Goal: Information Seeking & Learning: Find specific fact

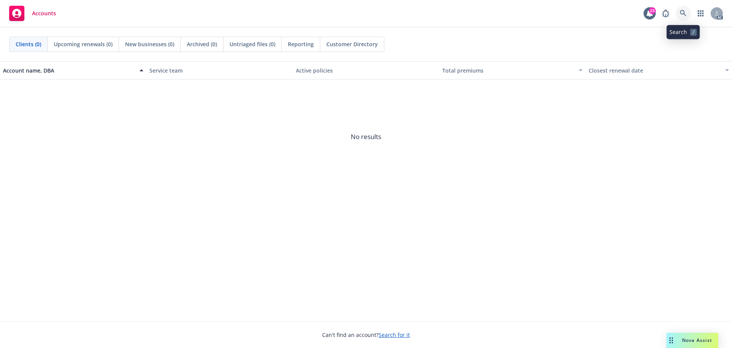
click at [684, 8] on link at bounding box center [683, 13] width 15 height 15
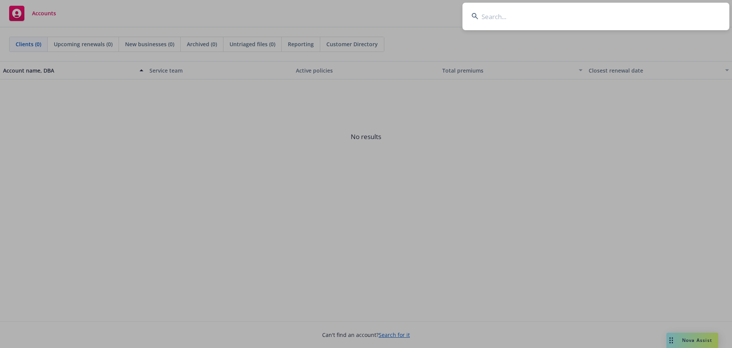
click at [527, 16] on input at bounding box center [596, 16] width 267 height 27
paste input "Media One Holdings, LLC"
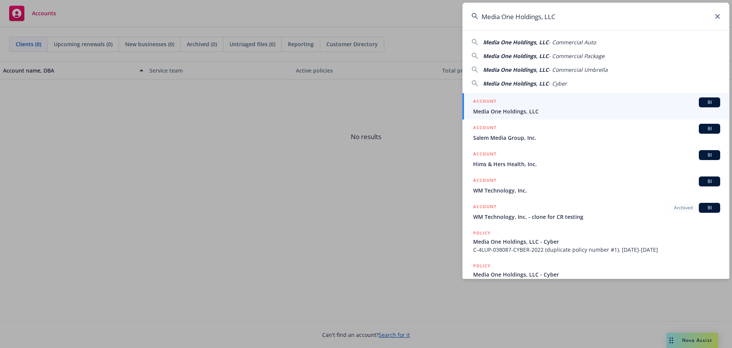
type input "Media One Holdings, LLC"
click at [533, 107] on span "Media One Holdings, LLC" at bounding box center [596, 111] width 247 height 8
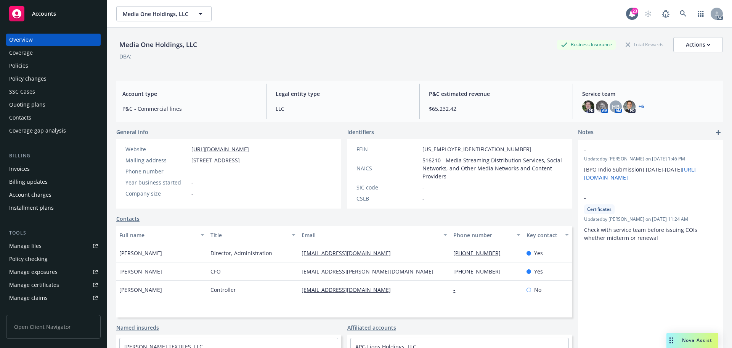
click at [30, 67] on div "Policies" at bounding box center [53, 66] width 89 height 12
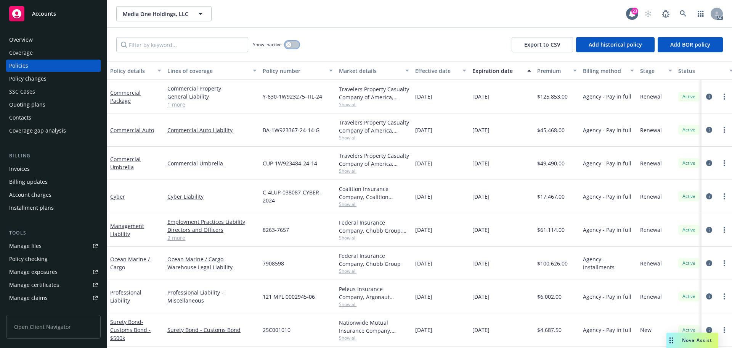
click at [291, 46] on button "button" at bounding box center [292, 45] width 14 height 8
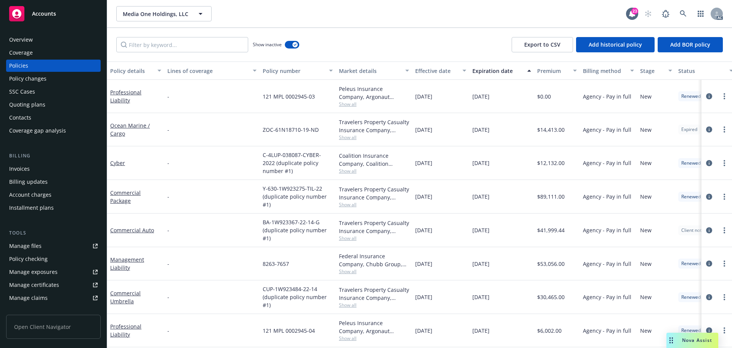
click at [434, 78] on button "Effective date" at bounding box center [440, 70] width 57 height 18
click at [434, 74] on div "Effective date" at bounding box center [436, 71] width 43 height 8
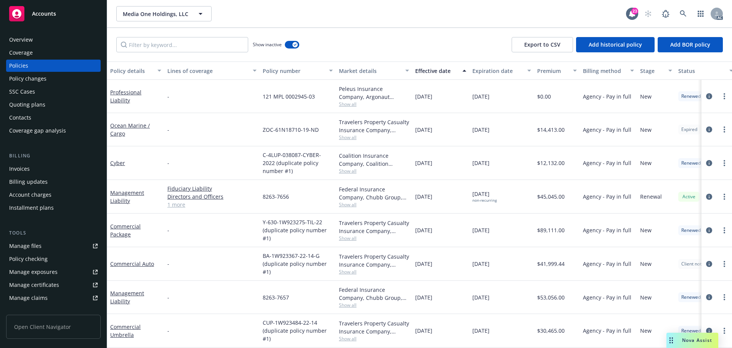
click at [434, 74] on div "Effective date" at bounding box center [436, 71] width 43 height 8
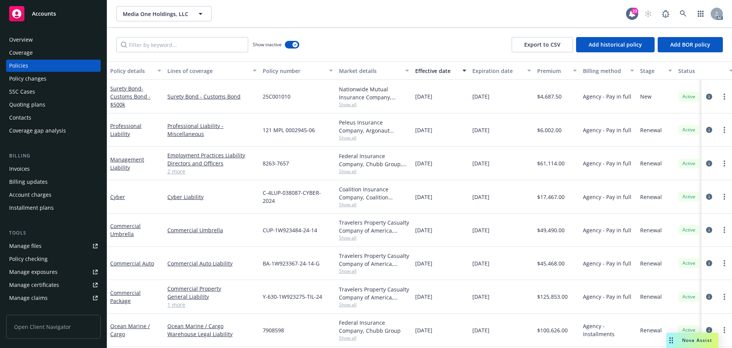
click at [48, 39] on div "Overview" at bounding box center [53, 40] width 89 height 12
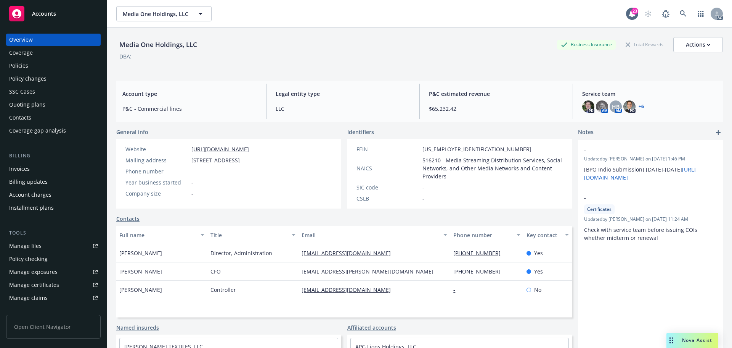
click at [56, 169] on div "Invoices" at bounding box center [53, 169] width 89 height 12
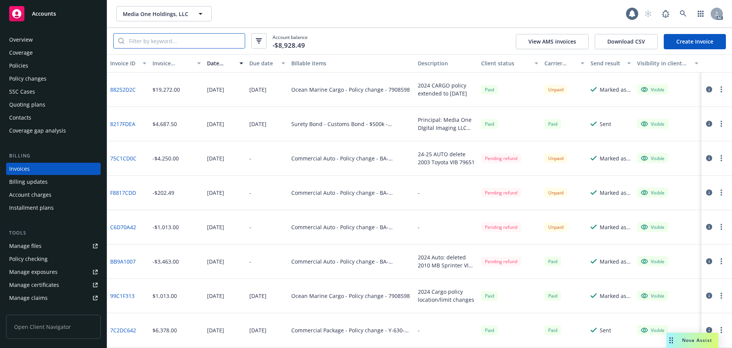
click at [178, 44] on input "search" at bounding box center [184, 41] width 121 height 14
paste input "ZOC-61N18710-19-ND"
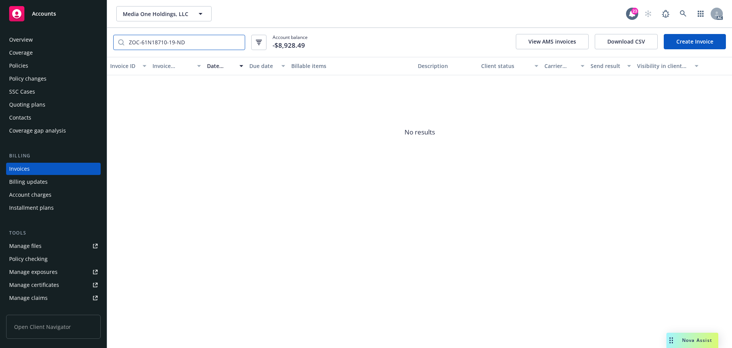
type input "ZOC-61N18710-19-ND"
click at [22, 62] on div "Policies" at bounding box center [18, 66] width 19 height 12
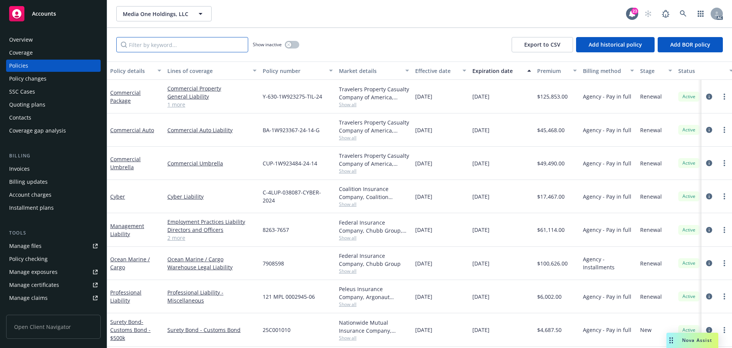
click at [195, 43] on input "Filter by keyword..." at bounding box center [182, 44] width 132 height 15
paste input "ZOC-61N18710-19-ND"
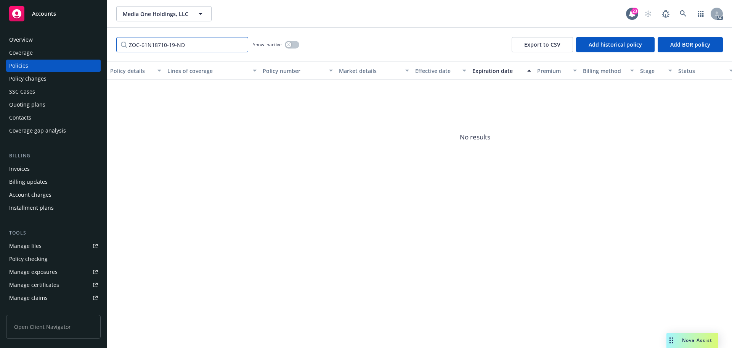
type input "ZOC-61N18710-19-ND"
click at [291, 44] on div "button" at bounding box center [288, 44] width 5 height 5
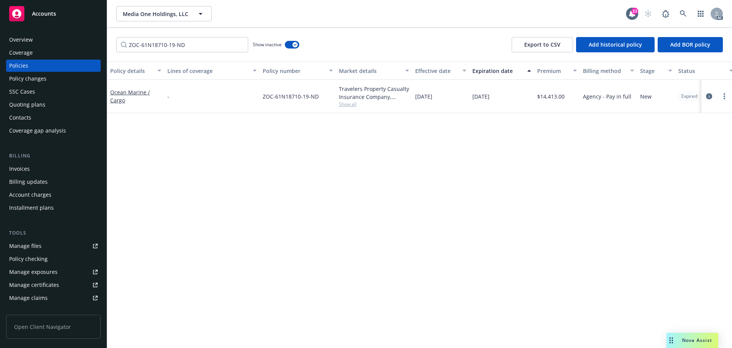
click at [41, 165] on div "Invoices" at bounding box center [53, 169] width 89 height 12
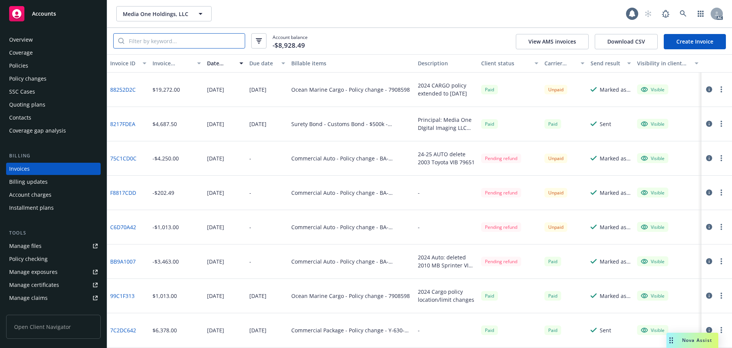
click at [172, 43] on input "search" at bounding box center [184, 41] width 121 height 14
paste input "ZOC-61N18710-19-ND"
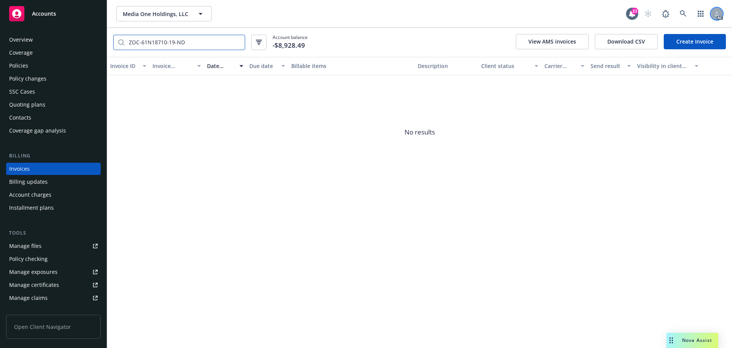
type input "ZOC-61N18710-19-ND"
click at [686, 12] on icon at bounding box center [683, 13] width 7 height 7
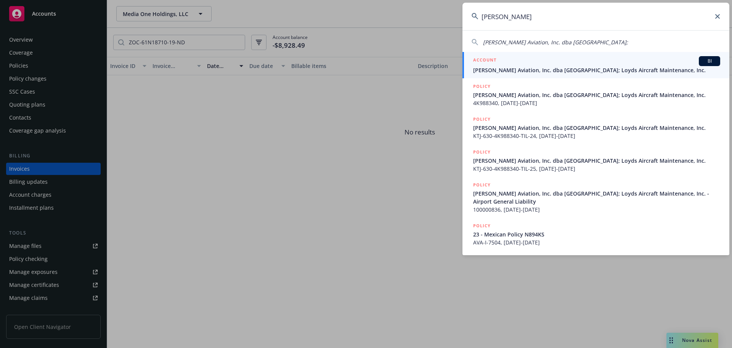
type input "loyd's avia"
click at [517, 64] on div "ACCOUNT BI" at bounding box center [596, 61] width 247 height 10
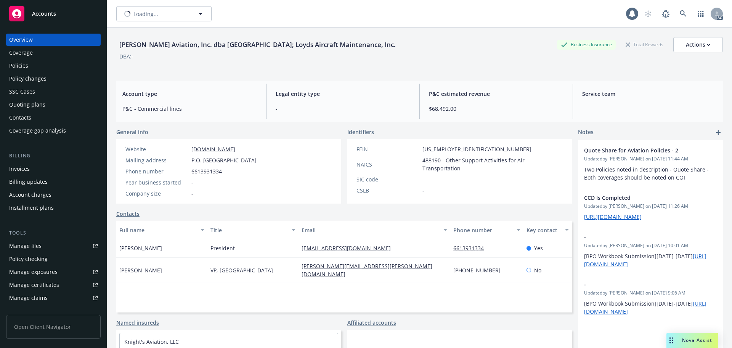
click at [24, 60] on div "Policies" at bounding box center [18, 66] width 19 height 12
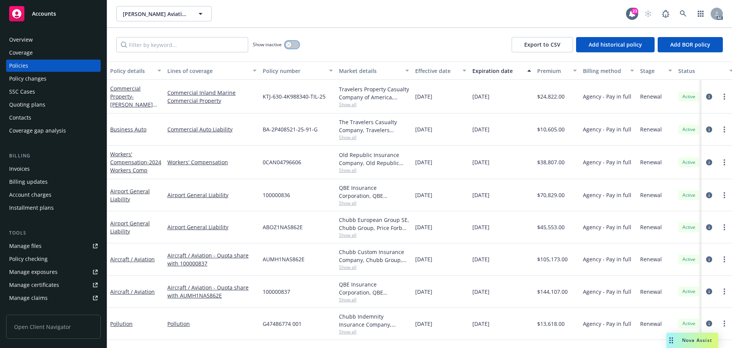
click at [290, 46] on icon "button" at bounding box center [288, 44] width 3 height 3
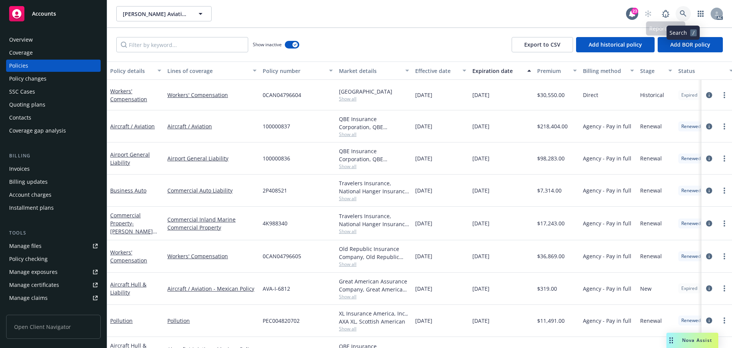
click at [684, 10] on link at bounding box center [683, 13] width 15 height 15
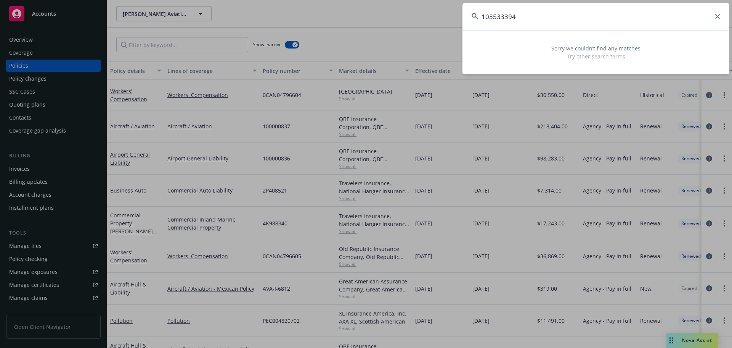
click at [632, 22] on input "103533394" at bounding box center [596, 16] width 267 height 27
paste input "G72542319"
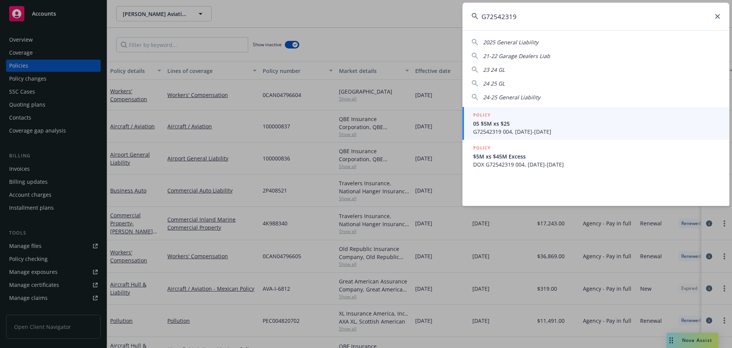
type input "G72542319"
drag, startPoint x: 571, startPoint y: 127, endPoint x: 566, endPoint y: 127, distance: 5.0
click at [571, 127] on span "05 $5M xs $25" at bounding box center [596, 123] width 247 height 8
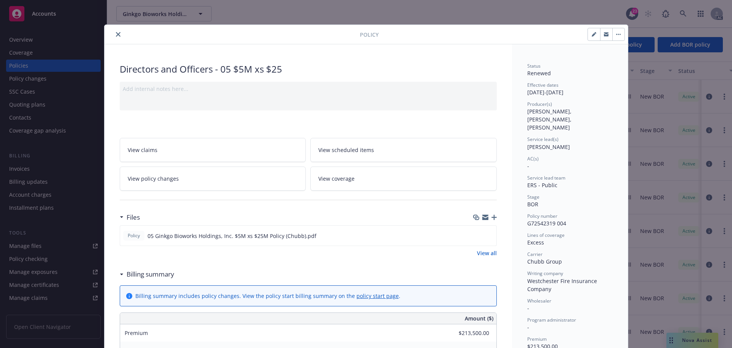
click at [116, 35] on icon "close" at bounding box center [118, 34] width 5 height 5
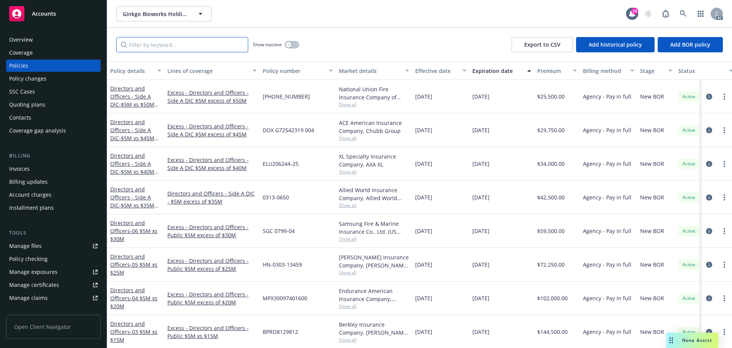
click at [180, 46] on input "Filter by keyword..." at bounding box center [182, 44] width 132 height 15
paste input "G72542319"
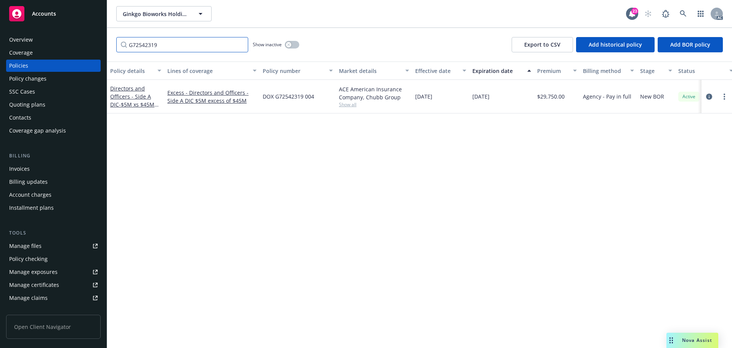
type input "G72542319"
click at [677, 12] on link at bounding box center [683, 13] width 15 height 15
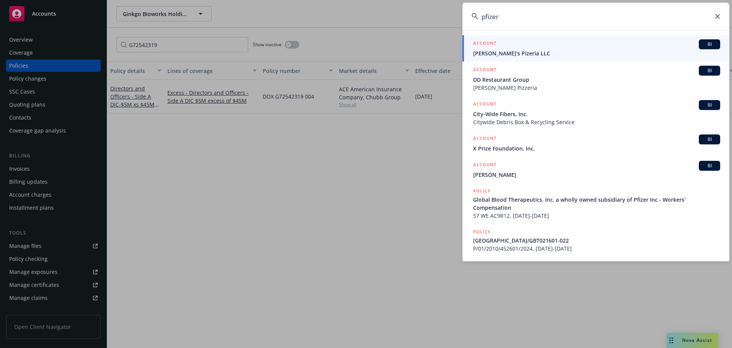
click at [526, 21] on input "pfizer" at bounding box center [596, 16] width 267 height 27
paste input "LUMIVERO"
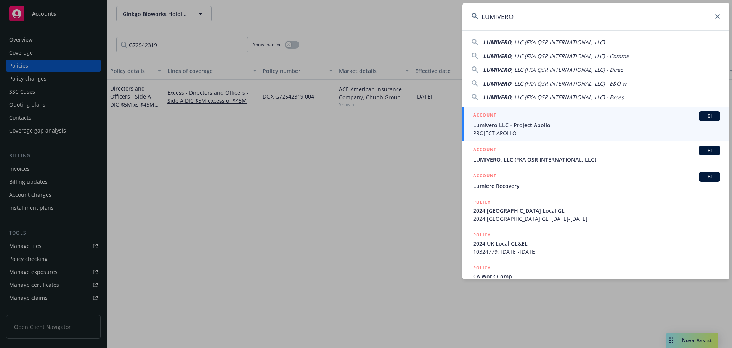
type input "LUMIVERO"
click at [528, 123] on span "Lumivero LLC - Project Apollo" at bounding box center [596, 125] width 247 height 8
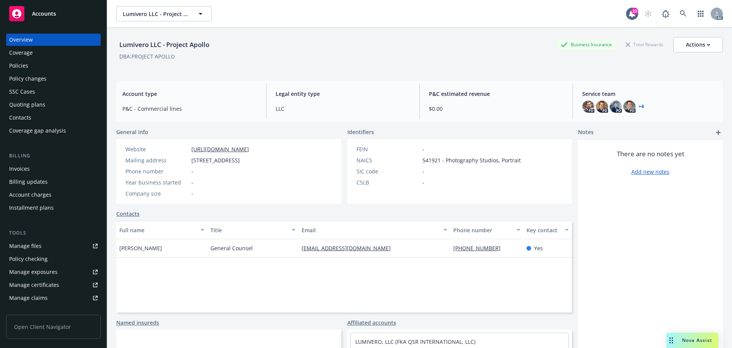
click at [31, 61] on div "Policies" at bounding box center [53, 66] width 89 height 12
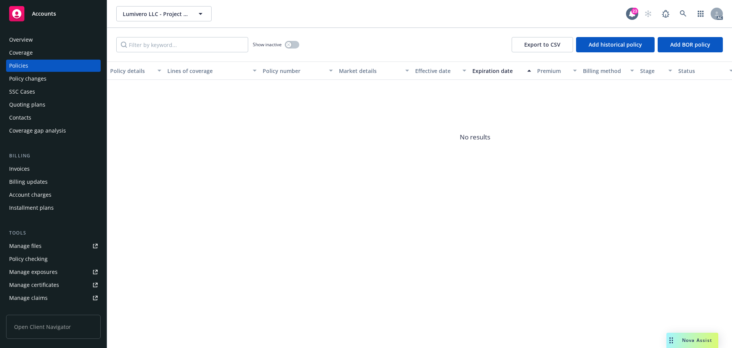
click at [29, 168] on div "Invoices" at bounding box center [19, 169] width 21 height 12
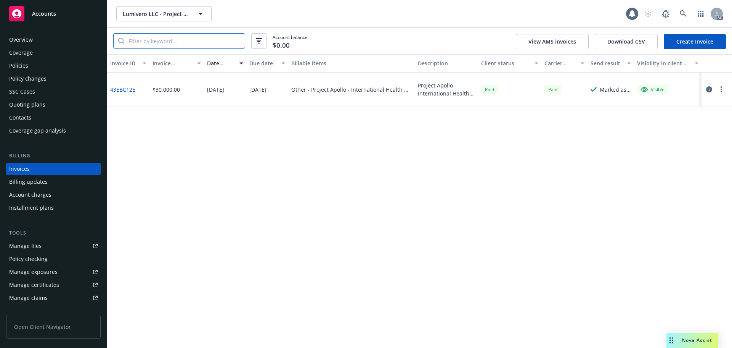
click at [188, 45] on input "search" at bounding box center [184, 41] width 121 height 14
paste input "6072667439"
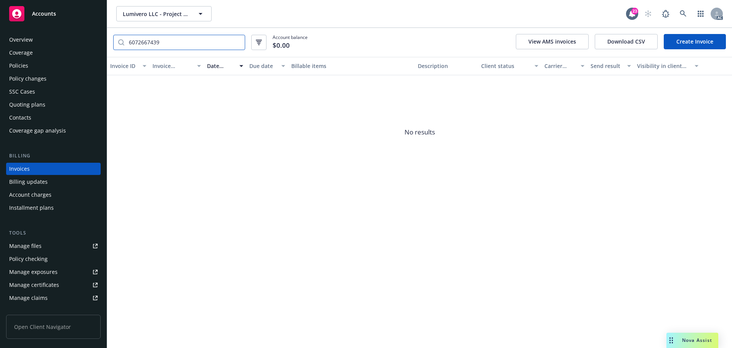
click at [134, 43] on input "6072667439" at bounding box center [184, 42] width 121 height 14
type input "672667439"
click at [34, 65] on div "Policies" at bounding box center [53, 66] width 89 height 12
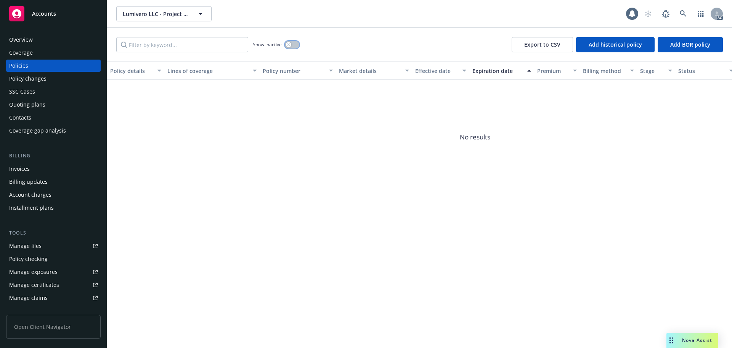
click at [296, 45] on button "button" at bounding box center [292, 45] width 14 height 8
click at [215, 47] on input "Filter by keyword..." at bounding box center [182, 44] width 132 height 15
paste input "6072667439"
type input "6072667439"
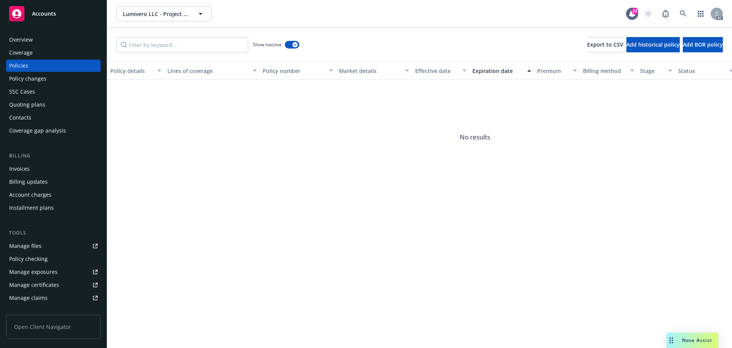
click at [66, 52] on div "Coverage" at bounding box center [53, 53] width 89 height 12
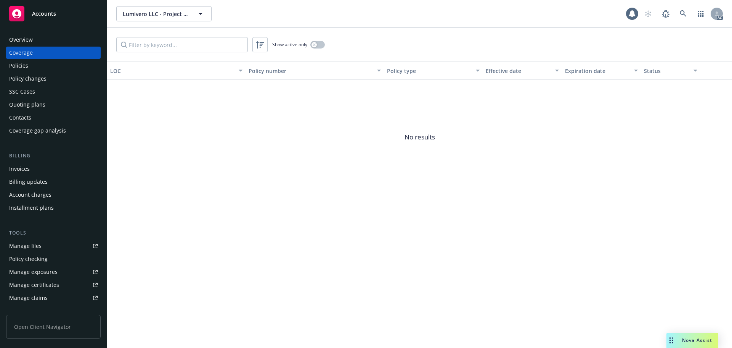
click at [52, 40] on div "Overview" at bounding box center [53, 40] width 89 height 12
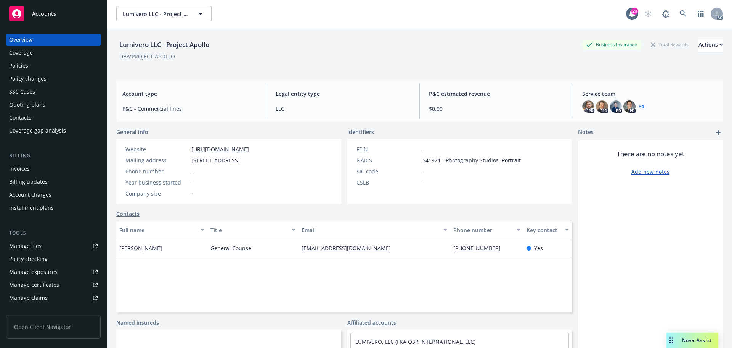
click at [146, 45] on div "Lumivero LLC - Project Apollo" at bounding box center [164, 45] width 96 height 10
copy div "Lumivero"
click at [639, 106] on link "+ 4" at bounding box center [641, 106] width 5 height 5
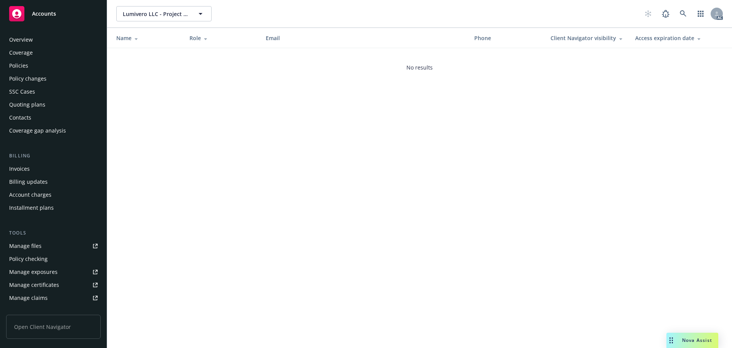
scroll to position [150, 0]
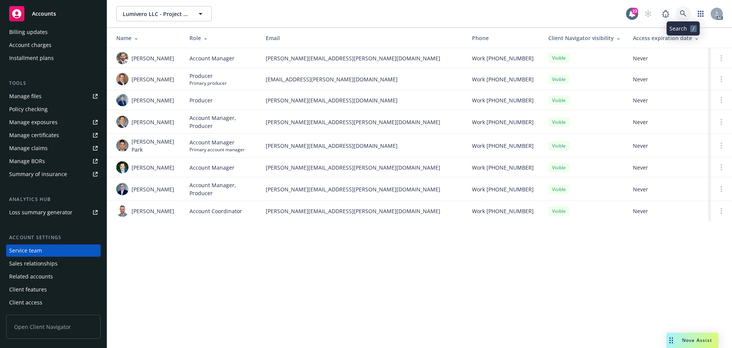
click at [680, 18] on link at bounding box center [683, 13] width 15 height 15
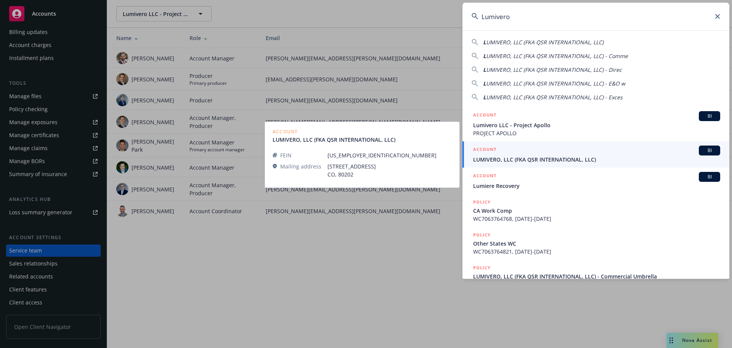
type input "Lumivero"
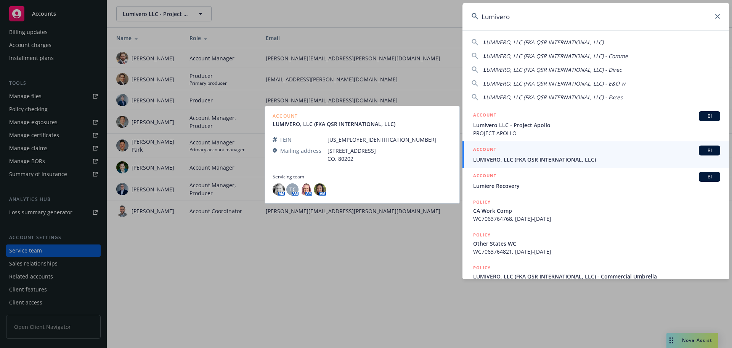
click at [539, 157] on span "LUMIVERO, LLC (FKA QSR INTERNATIONAL, LLC)" at bounding box center [596, 159] width 247 height 8
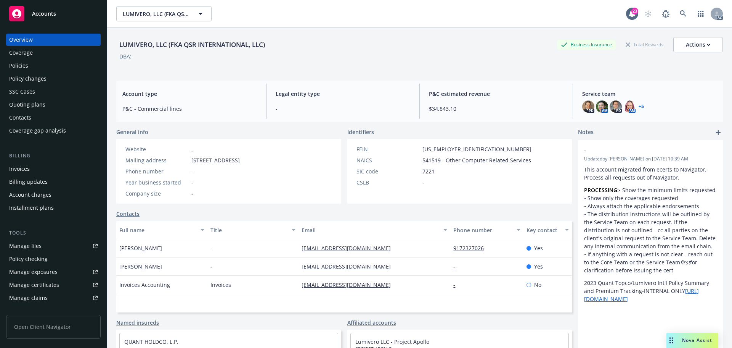
click at [32, 67] on div "Policies" at bounding box center [53, 66] width 89 height 12
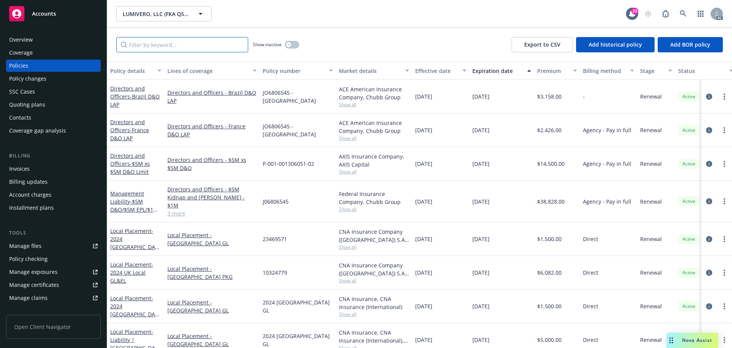
drag, startPoint x: 199, startPoint y: 45, endPoint x: 196, endPoint y: 41, distance: 4.9
click at [199, 45] on input "Filter by keyword..." at bounding box center [182, 44] width 132 height 15
paste input "6072667439"
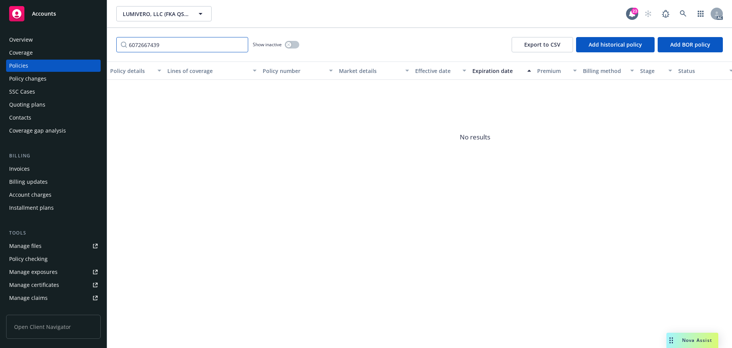
type input "6072667439"
click at [289, 46] on div "button" at bounding box center [288, 44] width 5 height 5
click at [154, 47] on input "6072667439" at bounding box center [182, 44] width 132 height 15
click at [296, 42] on button "button" at bounding box center [292, 45] width 14 height 8
click at [294, 42] on button "button" at bounding box center [292, 45] width 14 height 8
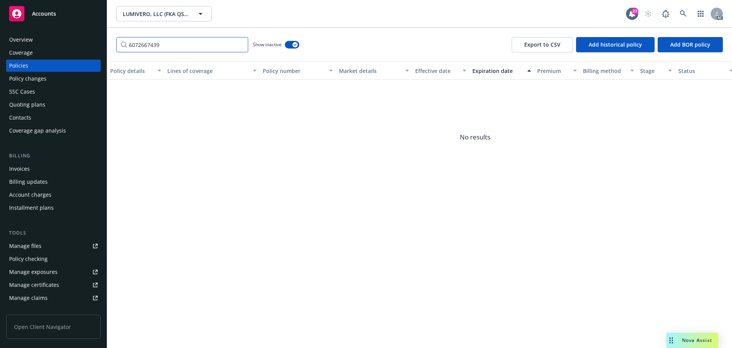
click at [242, 45] on input "6072667439" at bounding box center [182, 44] width 132 height 15
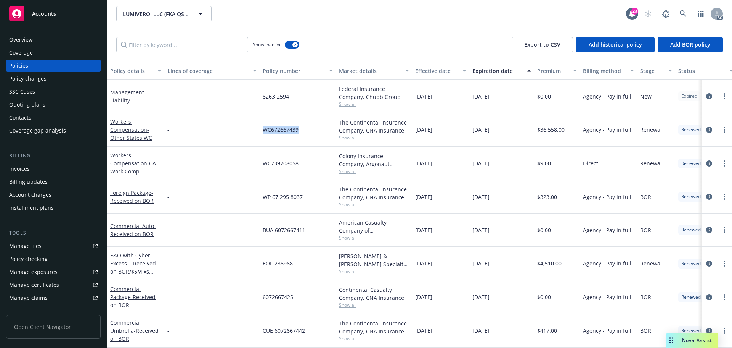
drag, startPoint x: 301, startPoint y: 127, endPoint x: 264, endPoint y: 132, distance: 37.7
click at [264, 132] on div "WC672667439" at bounding box center [298, 130] width 76 height 34
copy span "WC672667439"
click at [30, 168] on div "Invoices" at bounding box center [53, 169] width 89 height 12
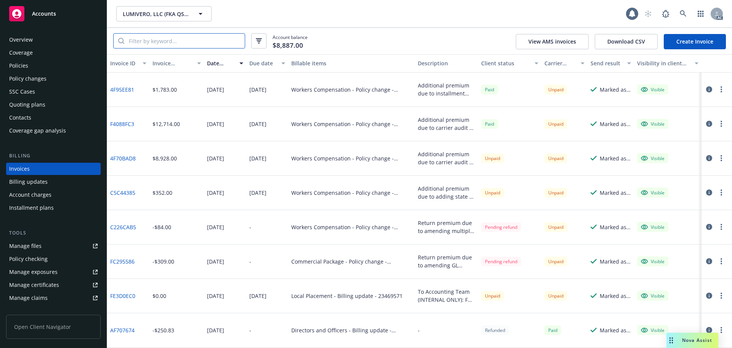
click at [174, 39] on input "search" at bounding box center [184, 41] width 121 height 14
paste input "WC672667439"
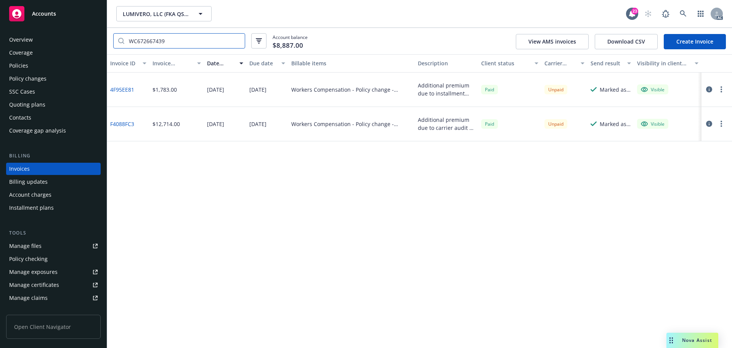
type input "WC672667439"
click at [688, 16] on link at bounding box center [683, 13] width 15 height 15
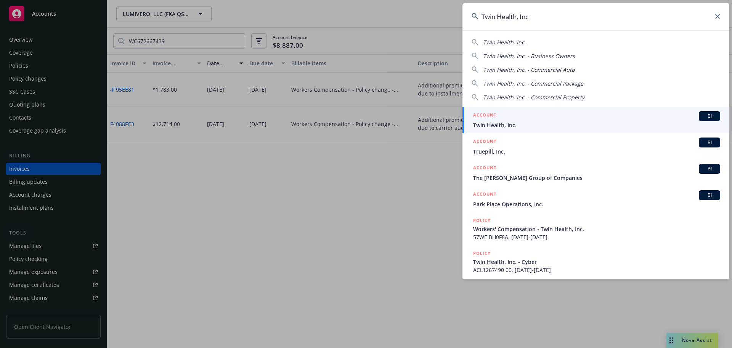
type input "Twin Health, Inc"
drag, startPoint x: 506, startPoint y: 124, endPoint x: 421, endPoint y: 121, distance: 84.8
click at [506, 124] on span "Twin Health, Inc." at bounding box center [596, 125] width 247 height 8
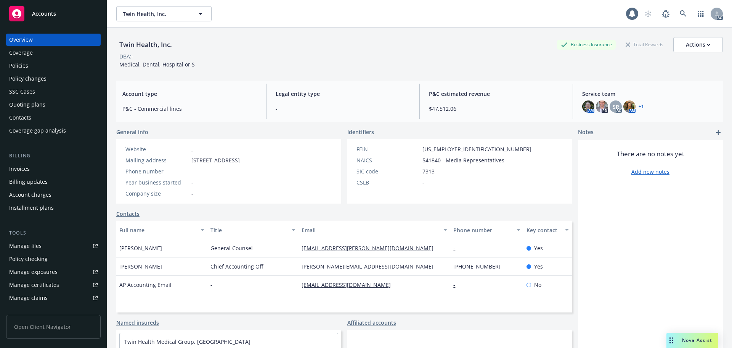
click at [51, 68] on div "Policies" at bounding box center [53, 66] width 89 height 12
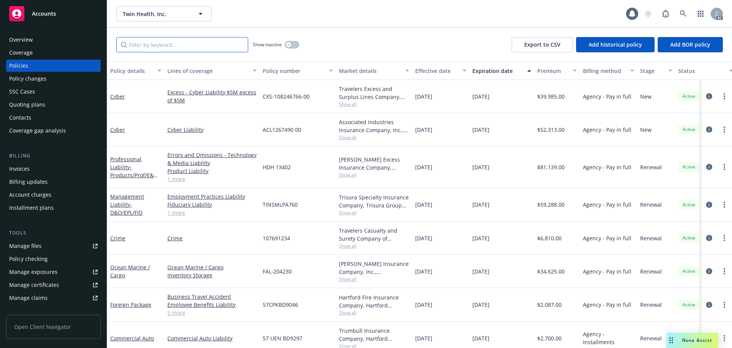
click at [228, 46] on input "Filter by keyword..." at bounding box center [182, 44] width 132 height 15
paste input "HDH 13402"
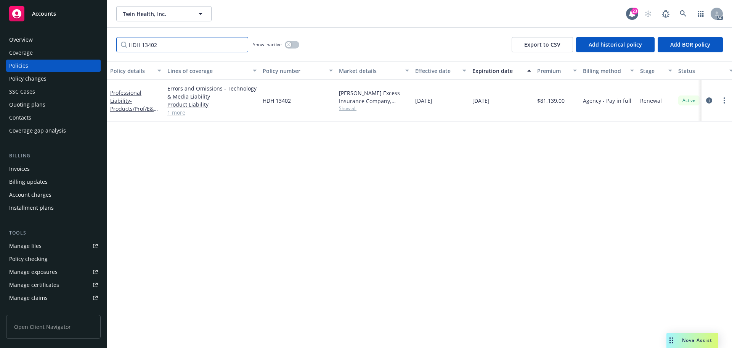
type input "HDH 13402"
click at [686, 18] on link at bounding box center [683, 13] width 15 height 15
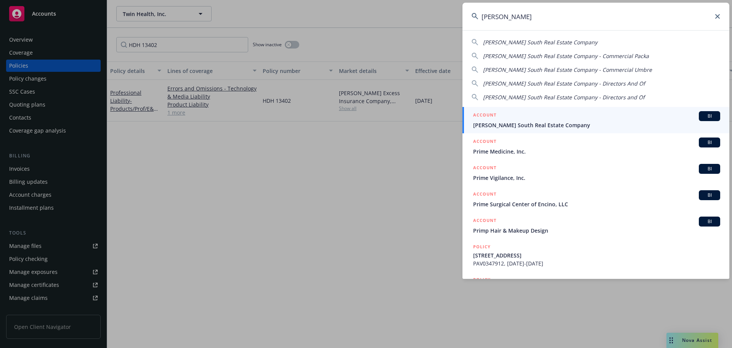
type input "[PERSON_NAME]"
click at [547, 112] on div "ACCOUNT BI" at bounding box center [596, 116] width 247 height 10
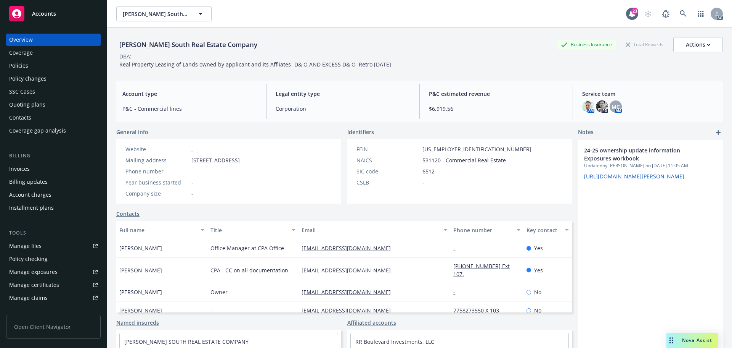
click at [41, 66] on div "Policies" at bounding box center [53, 66] width 89 height 12
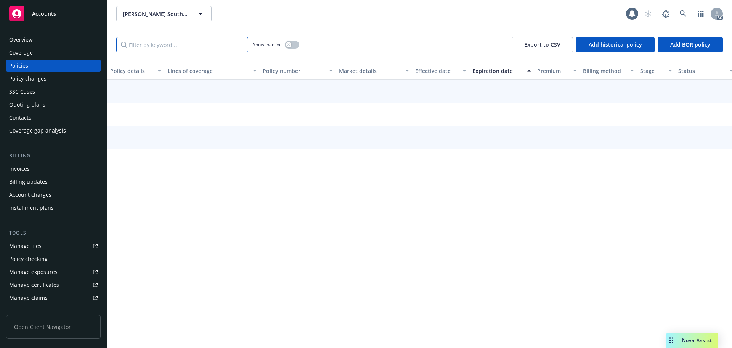
drag, startPoint x: 198, startPoint y: 46, endPoint x: 211, endPoint y: 46, distance: 12.2
click at [199, 46] on input "Filter by keyword..." at bounding box center [182, 44] width 132 height 15
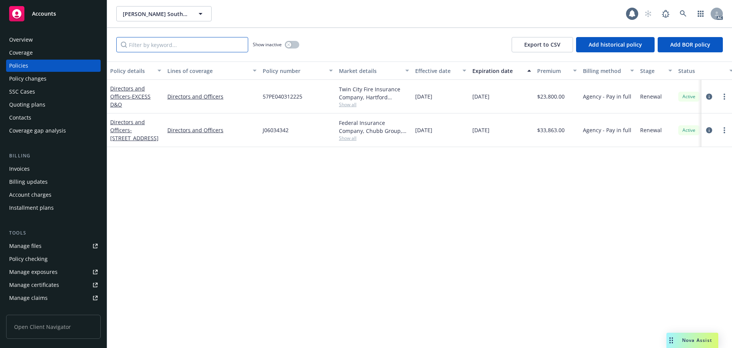
paste input "57PE040312225"
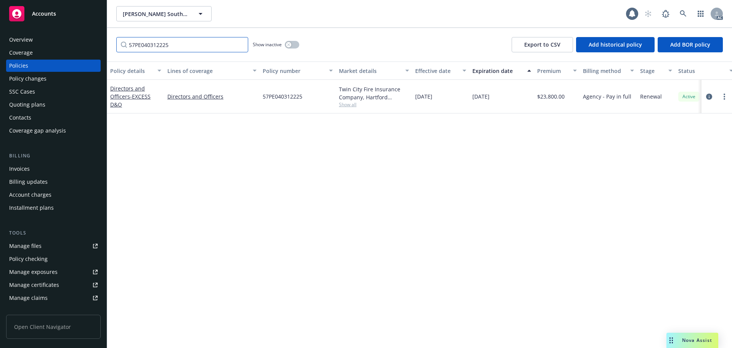
type input "57PE040312225"
click at [285, 45] on button "button" at bounding box center [292, 45] width 14 height 8
click at [689, 18] on link at bounding box center [683, 13] width 15 height 15
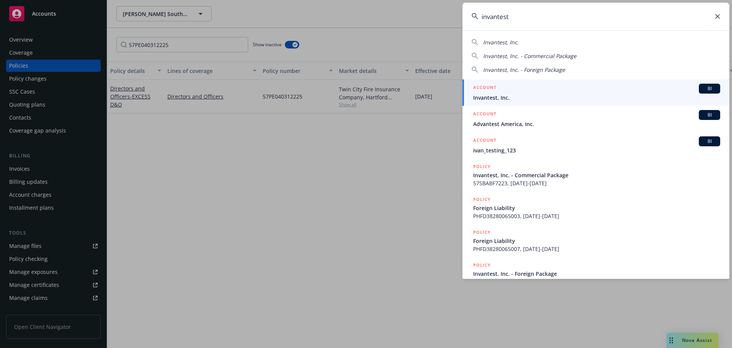
type input "invantest"
click at [539, 92] on div "ACCOUNT BI" at bounding box center [596, 89] width 247 height 10
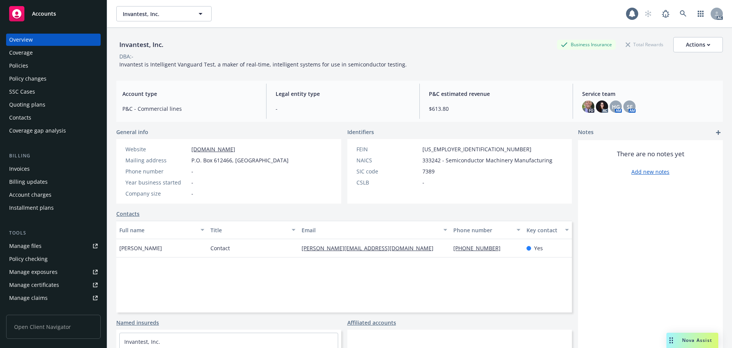
click at [137, 45] on div "Invantest, Inc." at bounding box center [141, 45] width 50 height 10
copy div "Invantest"
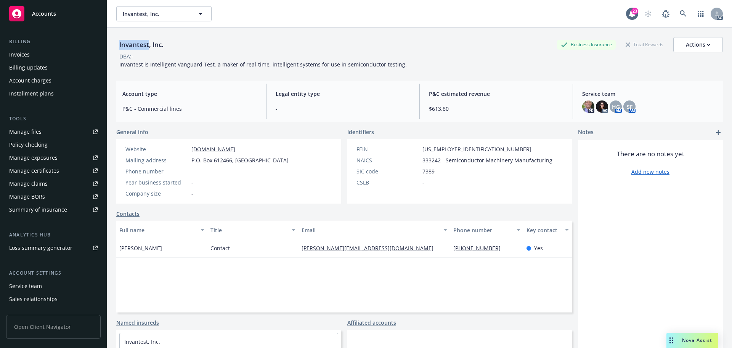
scroll to position [114, 0]
click at [35, 53] on div "Invoices" at bounding box center [53, 54] width 89 height 12
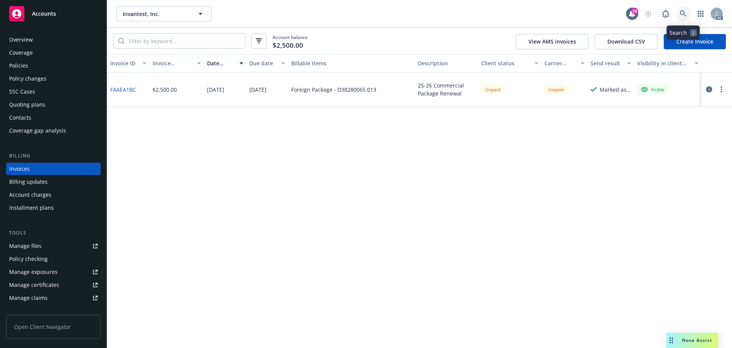
click at [682, 9] on link at bounding box center [683, 13] width 15 height 15
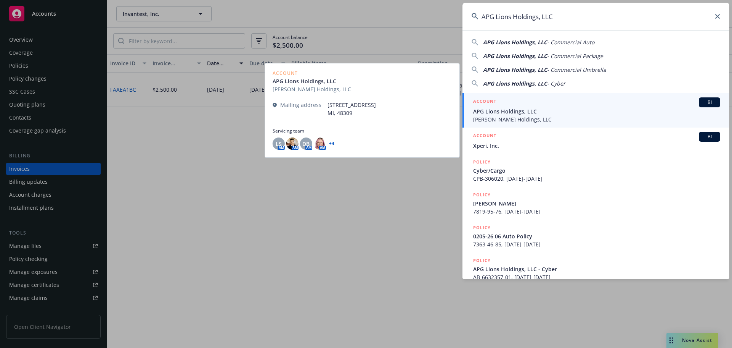
type input "APG Lions Holdings, LLC"
click at [543, 108] on span "APG Lions Holdings, LLC" at bounding box center [596, 111] width 247 height 8
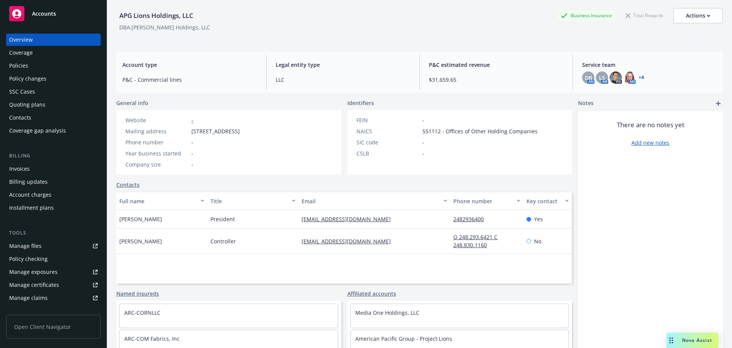
scroll to position [63, 0]
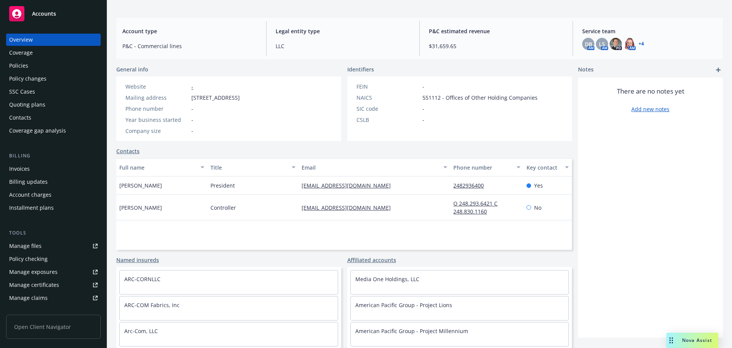
click at [23, 68] on div "Policies" at bounding box center [18, 66] width 19 height 12
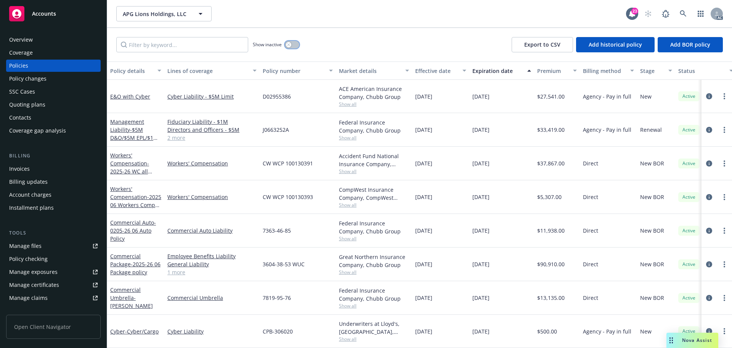
click at [292, 44] on button "button" at bounding box center [292, 45] width 14 height 8
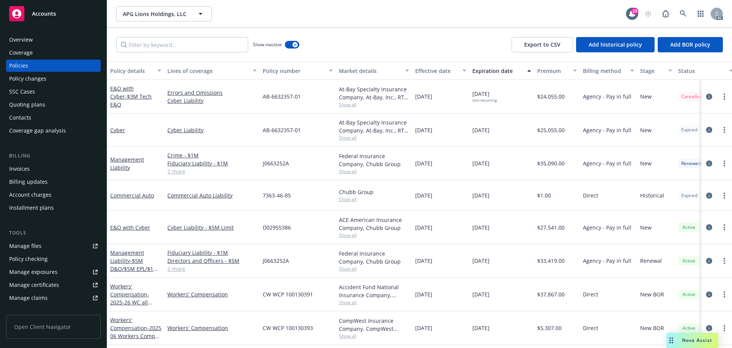
click at [448, 70] on div "Effective date" at bounding box center [436, 71] width 43 height 8
click at [447, 70] on div "Effective date" at bounding box center [436, 71] width 43 height 8
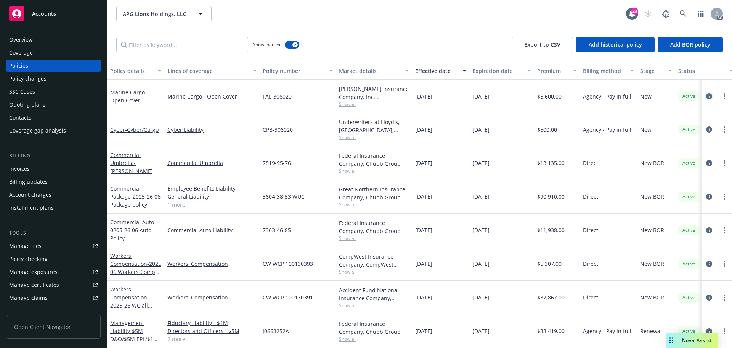
click at [706, 95] on icon "circleInformation" at bounding box center [709, 96] width 6 height 6
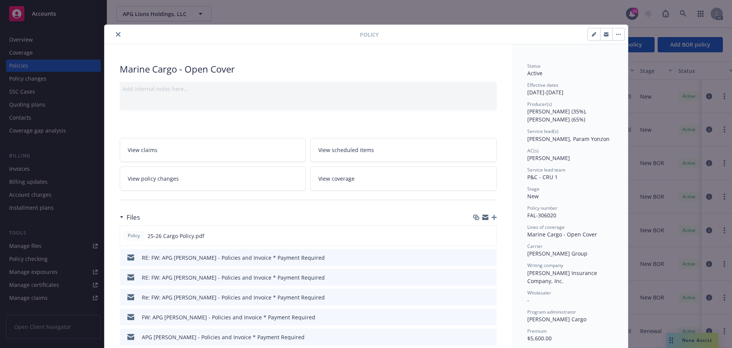
scroll to position [114, 0]
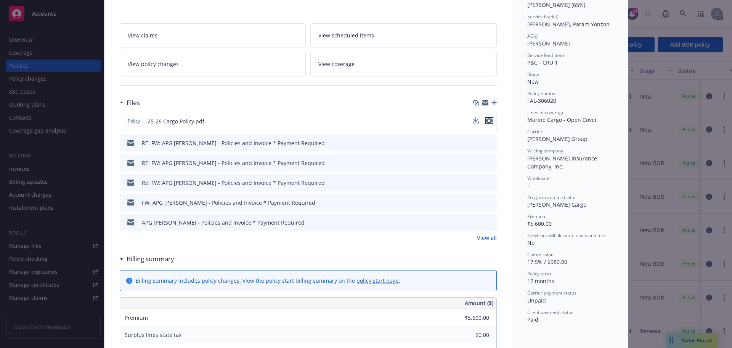
click at [487, 119] on icon "preview file" at bounding box center [489, 120] width 7 height 5
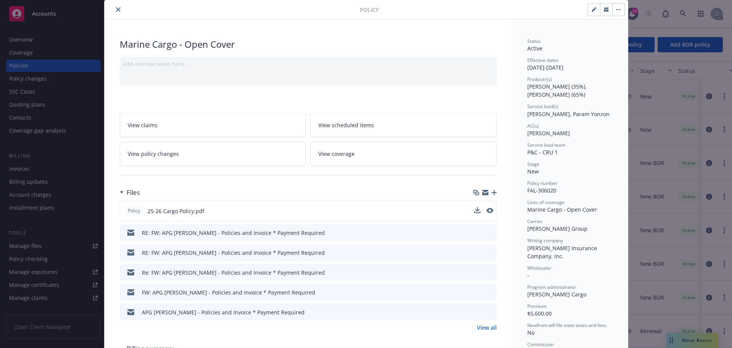
scroll to position [0, 0]
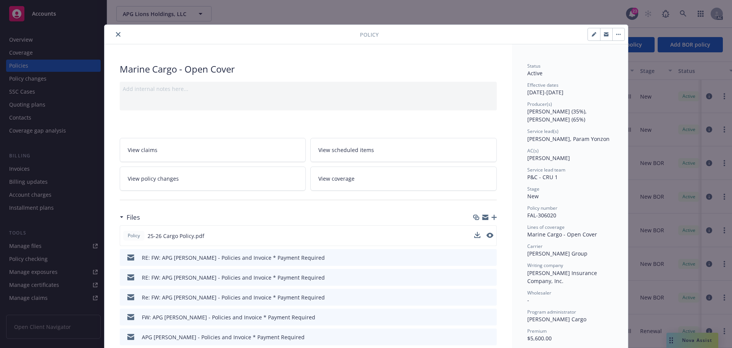
click at [116, 34] on icon "close" at bounding box center [118, 34] width 5 height 5
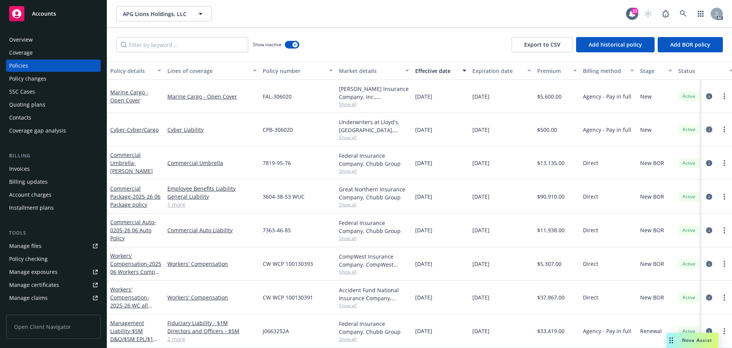
click at [706, 128] on icon "circleInformation" at bounding box center [709, 129] width 6 height 6
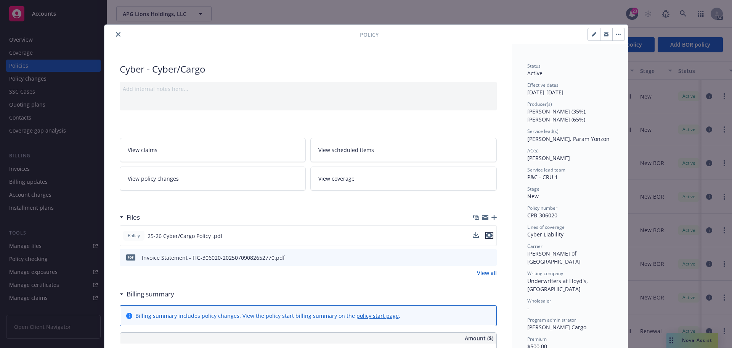
click at [486, 235] on icon "preview file" at bounding box center [489, 234] width 7 height 5
click at [115, 31] on button "close" at bounding box center [118, 34] width 9 height 9
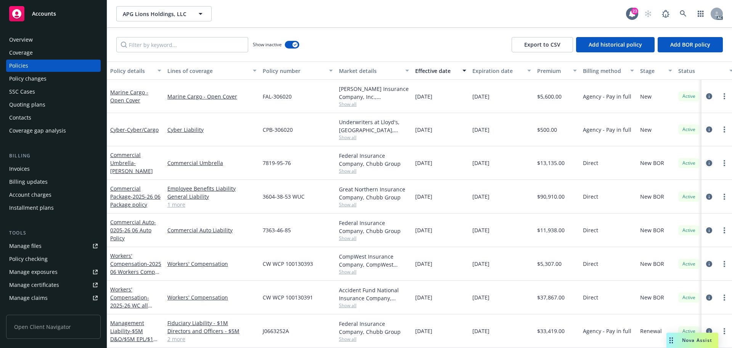
click at [706, 162] on icon "circleInformation" at bounding box center [709, 163] width 6 height 6
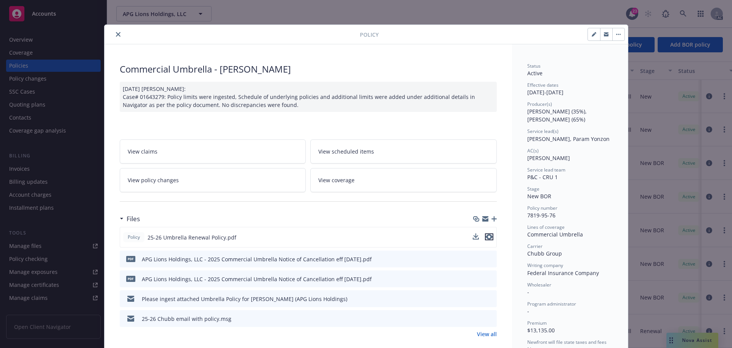
click at [486, 237] on icon "preview file" at bounding box center [489, 236] width 7 height 5
click at [116, 35] on icon "close" at bounding box center [118, 34] width 5 height 5
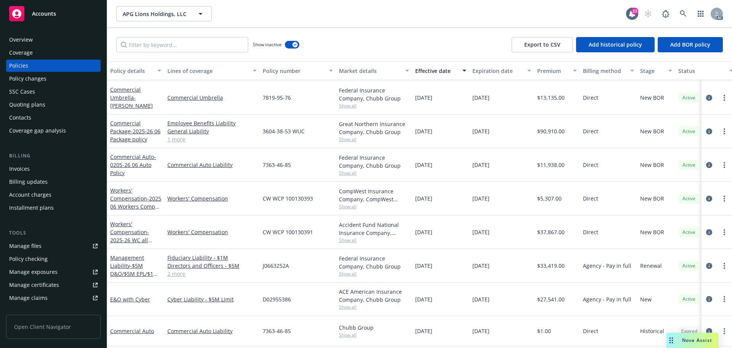
scroll to position [76, 0]
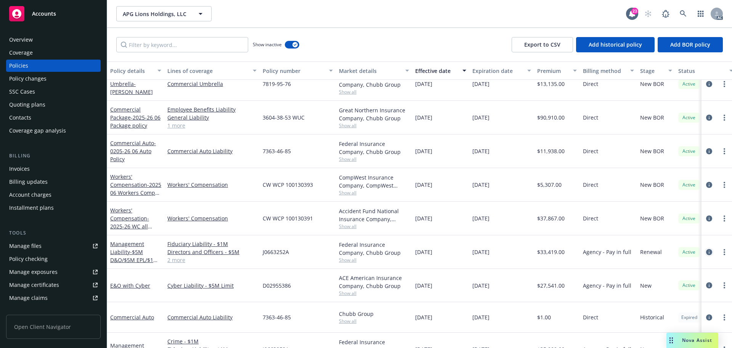
click at [706, 251] on icon "circleInformation" at bounding box center [709, 252] width 6 height 6
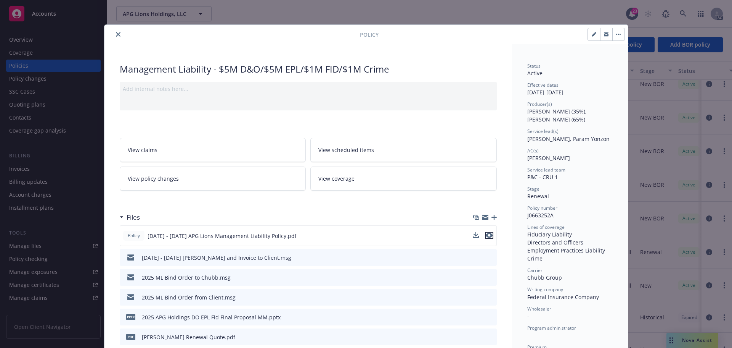
click at [488, 235] on icon "preview file" at bounding box center [489, 234] width 7 height 5
click at [116, 32] on icon "close" at bounding box center [118, 34] width 5 height 5
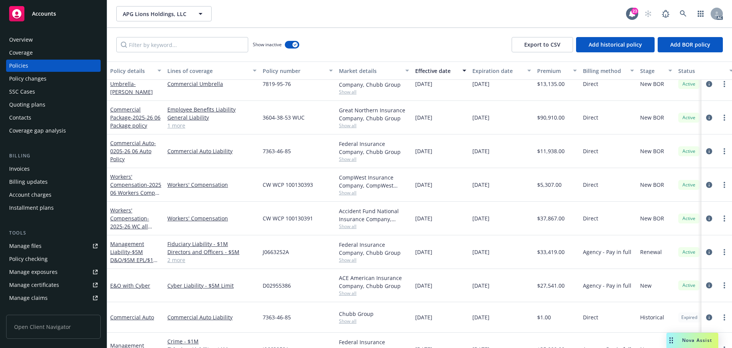
click at [351, 32] on div "Show inactive Export to CSV Add historical policy Add BOR policy" at bounding box center [419, 45] width 625 height 34
click at [354, 19] on div "APG Lions Holdings, LLC APG Lions Holdings, LLC" at bounding box center [371, 13] width 510 height 15
click at [443, 34] on div "Show inactive Export to CSV Add historical policy Add BOR policy" at bounding box center [419, 45] width 625 height 34
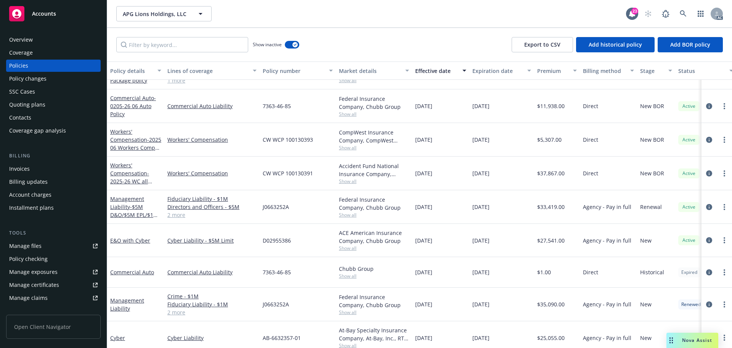
scroll to position [153, 0]
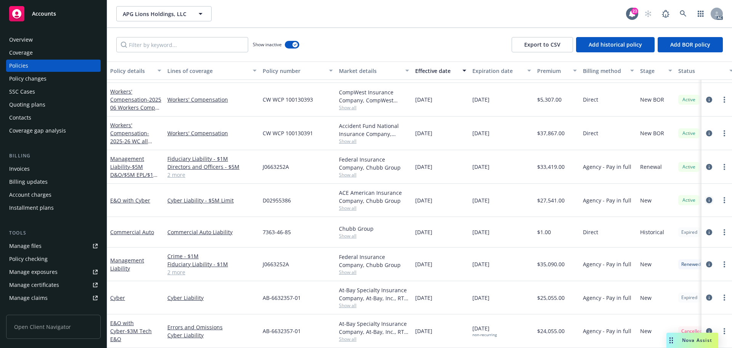
click at [706, 200] on icon "circleInformation" at bounding box center [709, 200] width 6 height 6
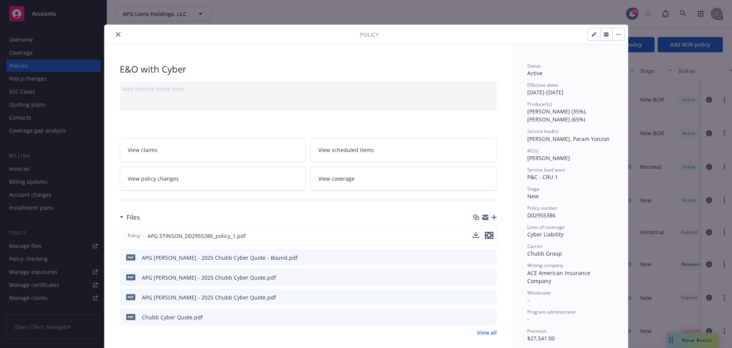
click at [486, 235] on icon "preview file" at bounding box center [489, 234] width 7 height 5
drag, startPoint x: 116, startPoint y: 32, endPoint x: 180, endPoint y: 56, distance: 67.7
click at [118, 34] on button "close" at bounding box center [118, 34] width 9 height 9
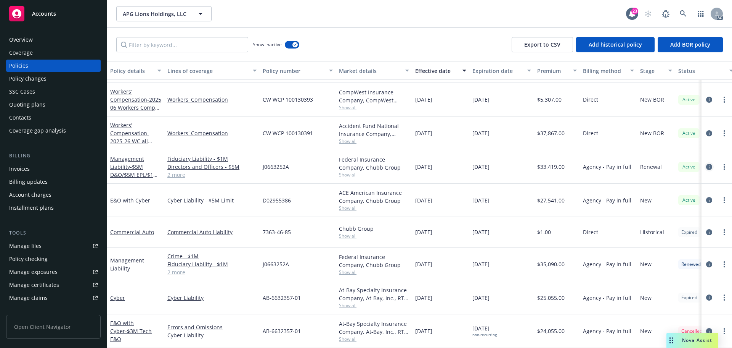
click at [706, 165] on icon "circleInformation" at bounding box center [709, 167] width 6 height 6
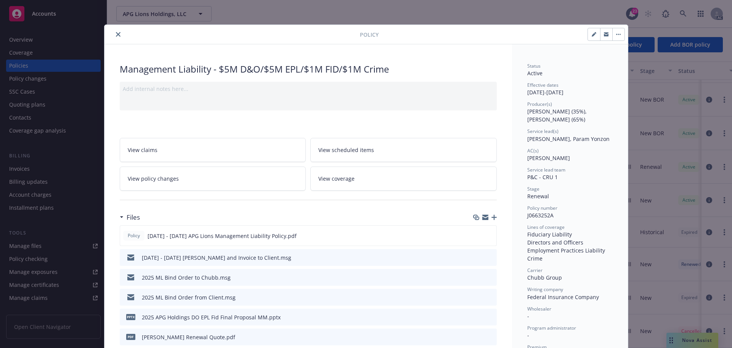
scroll to position [23, 0]
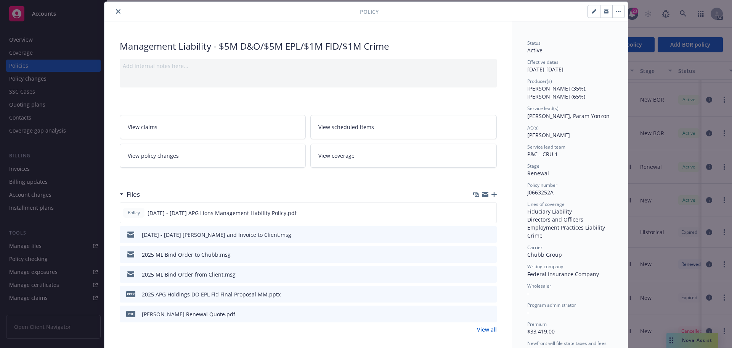
click at [114, 8] on button "close" at bounding box center [118, 11] width 9 height 9
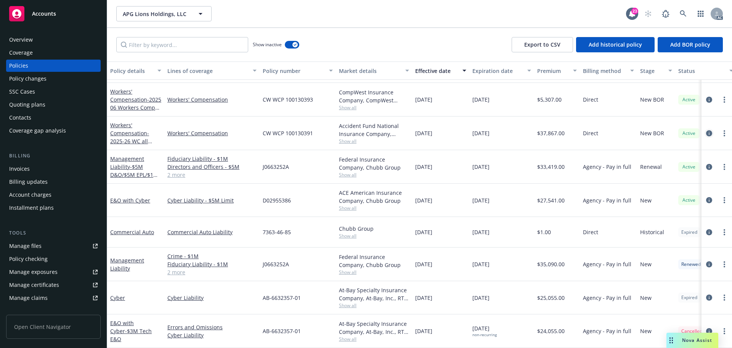
click at [706, 134] on icon "circleInformation" at bounding box center [709, 133] width 6 height 6
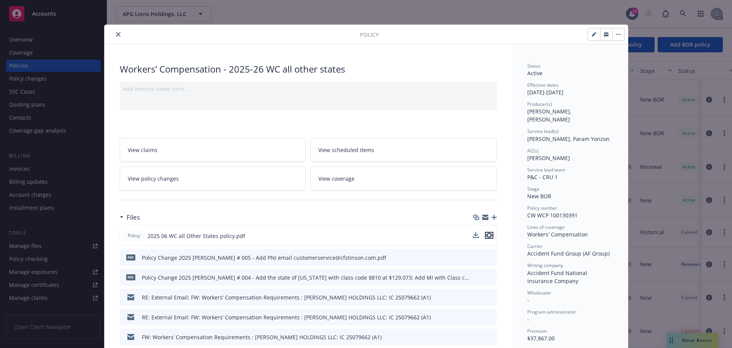
click at [486, 235] on icon "preview file" at bounding box center [489, 234] width 7 height 5
drag, startPoint x: 113, startPoint y: 34, endPoint x: 225, endPoint y: 103, distance: 131.3
click at [116, 34] on icon "close" at bounding box center [118, 34] width 5 height 5
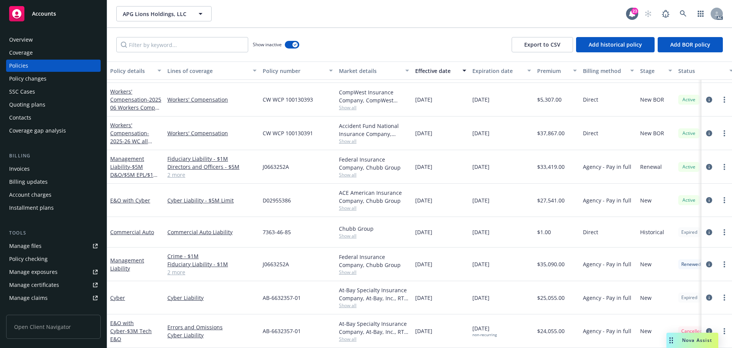
scroll to position [158, 0]
click at [706, 261] on icon "circleInformation" at bounding box center [709, 264] width 6 height 6
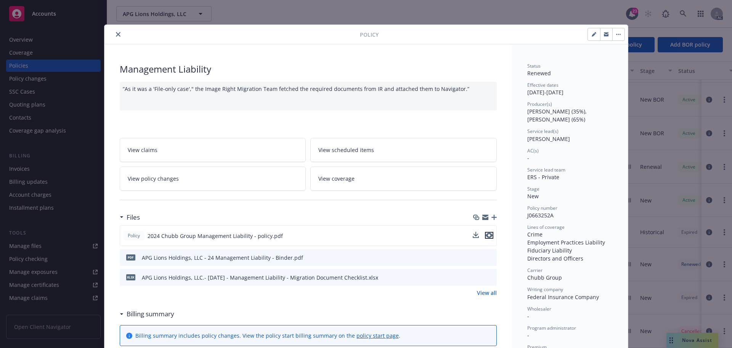
click at [489, 235] on icon "preview file" at bounding box center [489, 234] width 7 height 5
click at [114, 33] on button "close" at bounding box center [118, 34] width 9 height 9
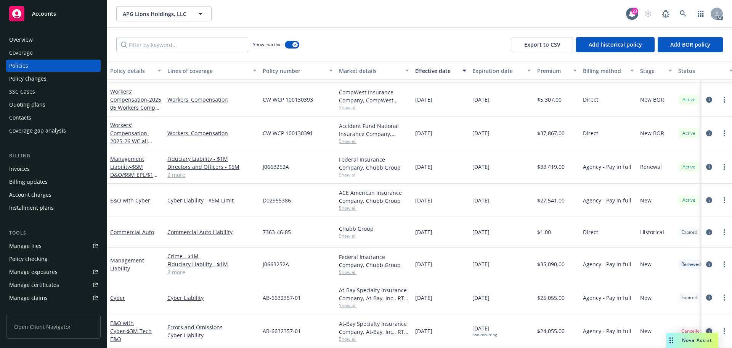
click at [706, 328] on icon "circleInformation" at bounding box center [709, 331] width 6 height 6
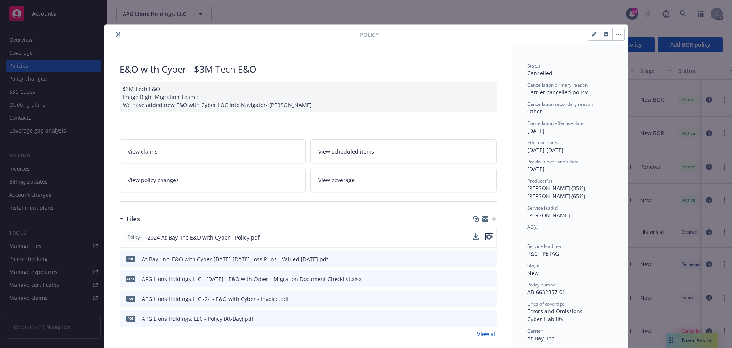
click at [486, 237] on icon "preview file" at bounding box center [489, 236] width 7 height 5
click at [116, 34] on icon "close" at bounding box center [118, 34] width 5 height 5
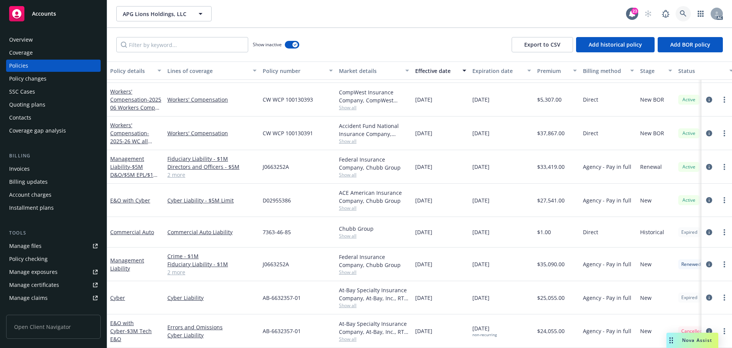
click at [678, 12] on link at bounding box center [683, 13] width 15 height 15
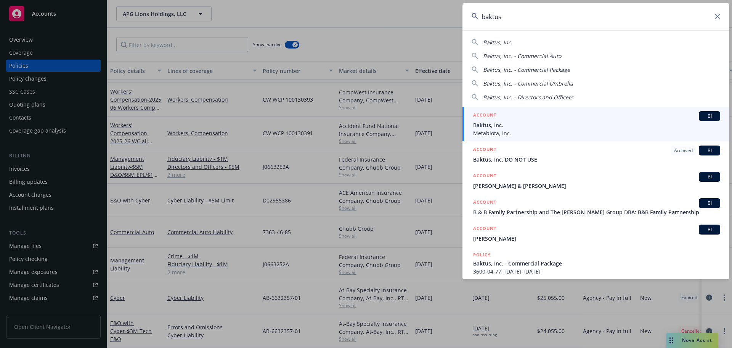
type input "baktus"
click at [528, 123] on span "Baktus, Inc." at bounding box center [596, 125] width 247 height 8
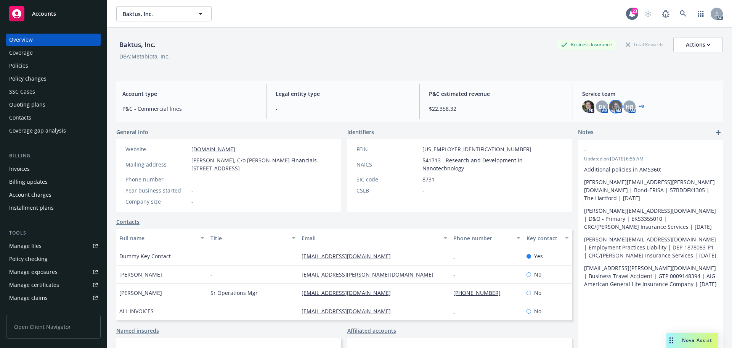
click at [610, 103] on img at bounding box center [616, 106] width 12 height 12
click at [599, 103] on span "DK" at bounding box center [602, 107] width 7 height 8
click at [586, 103] on img at bounding box center [589, 106] width 12 height 12
click at [34, 65] on div "Policies" at bounding box center [53, 66] width 89 height 12
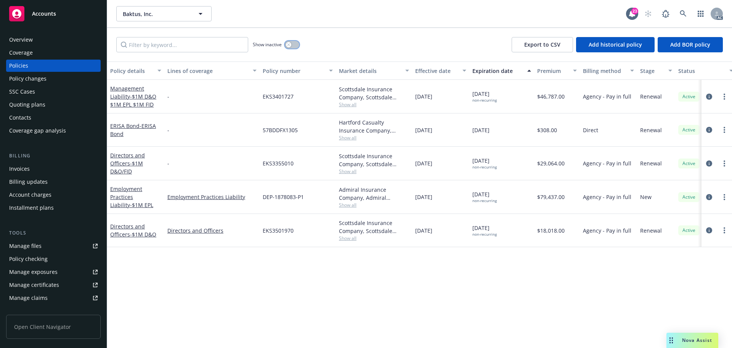
click at [291, 45] on div "button" at bounding box center [288, 44] width 5 height 5
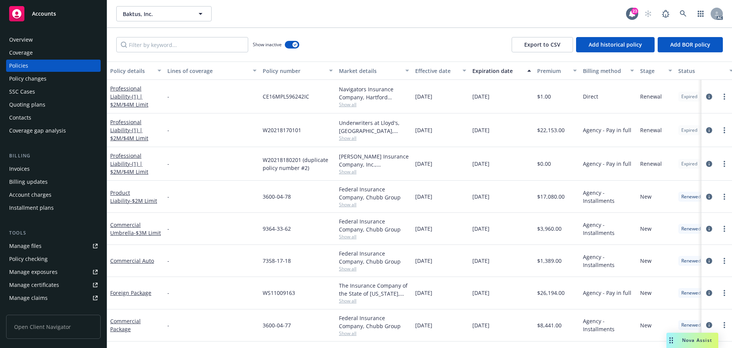
click at [428, 70] on div "Effective date" at bounding box center [436, 71] width 43 height 8
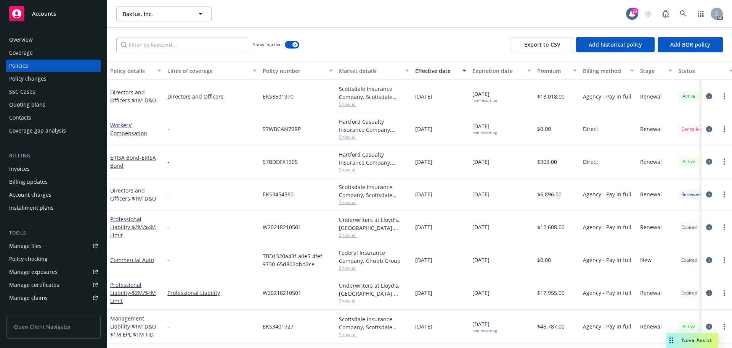
click at [33, 36] on div "Overview" at bounding box center [53, 40] width 89 height 12
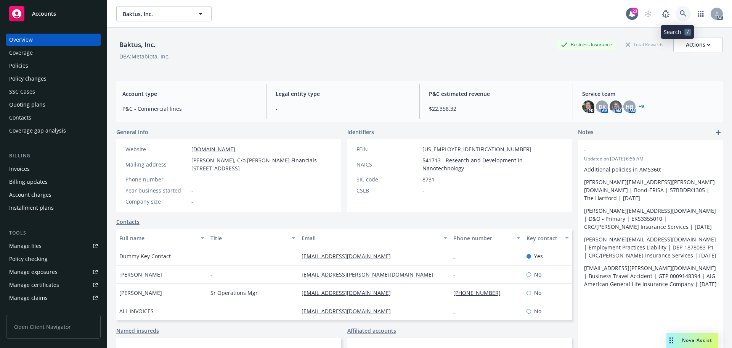
click at [677, 10] on link at bounding box center [683, 13] width 15 height 15
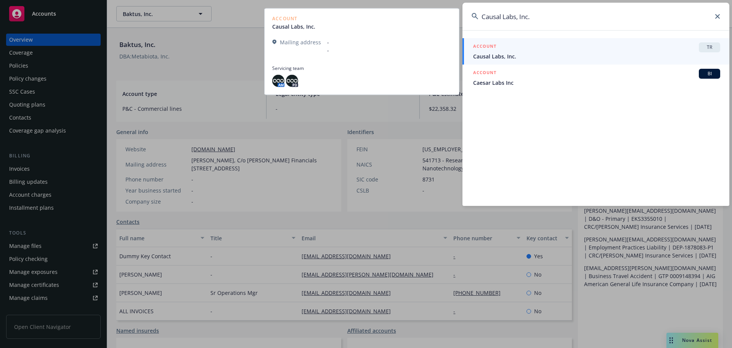
type input "Causal Labs, Inc."
click at [527, 51] on div "ACCOUNT TR" at bounding box center [596, 47] width 247 height 10
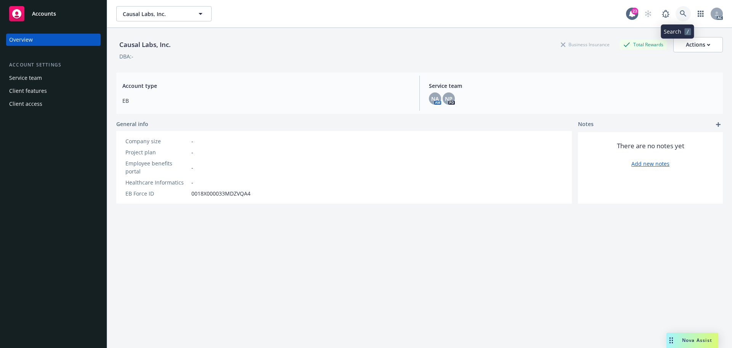
click at [680, 13] on icon at bounding box center [683, 13] width 6 height 6
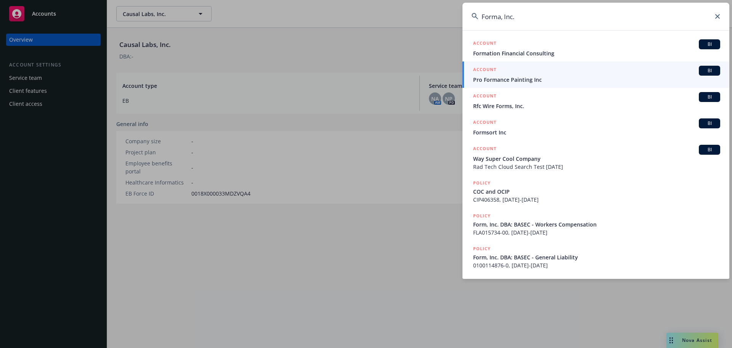
click at [539, 20] on input "Forma, Inc." at bounding box center [596, 16] width 267 height 27
drag, startPoint x: 419, startPoint y: 11, endPoint x: 408, endPoint y: 9, distance: 11.2
click at [409, 9] on div "Forma, Inc. ACCOUNT BI Formation Financial Consulting ACCOUNT BI Pro Formance P…" at bounding box center [366, 174] width 732 height 348
paste input "Pacific Psychotherapy Technologies"
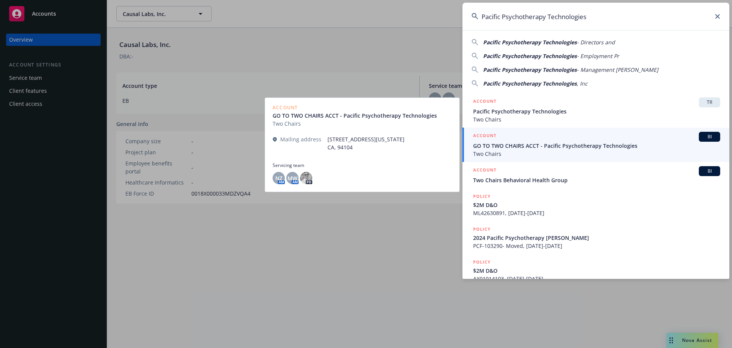
type input "Pacific Psychotherapy Technologies"
click at [578, 146] on span "GO TO TWO CHAIRS ACCT - Pacific Psychotherapy Technologies" at bounding box center [596, 146] width 247 height 8
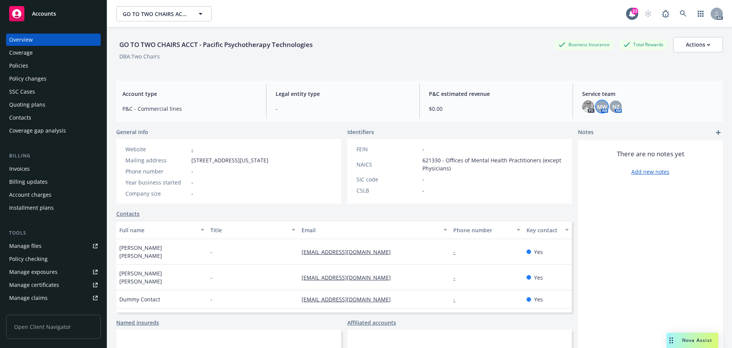
click at [598, 107] on span "MW" at bounding box center [602, 107] width 10 height 8
click at [613, 104] on span "NZ" at bounding box center [616, 107] width 7 height 8
click at [37, 68] on div "Policies" at bounding box center [53, 66] width 89 height 12
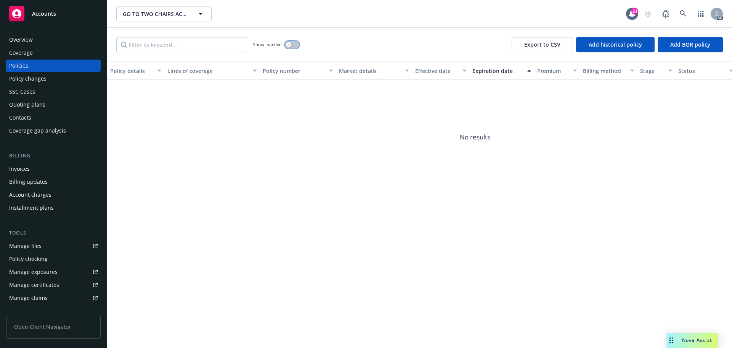
click at [294, 45] on button "button" at bounding box center [292, 45] width 14 height 8
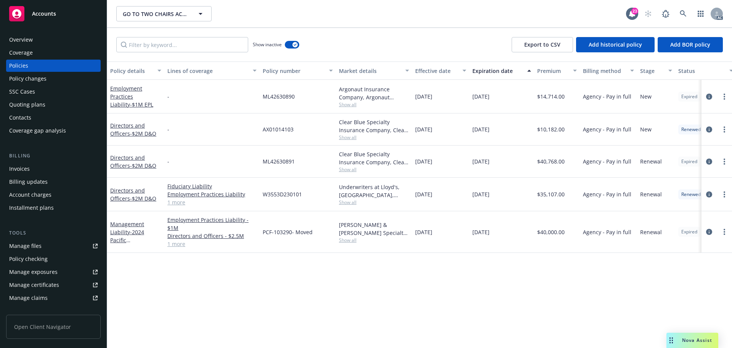
click at [430, 71] on div "Effective date" at bounding box center [436, 71] width 43 height 8
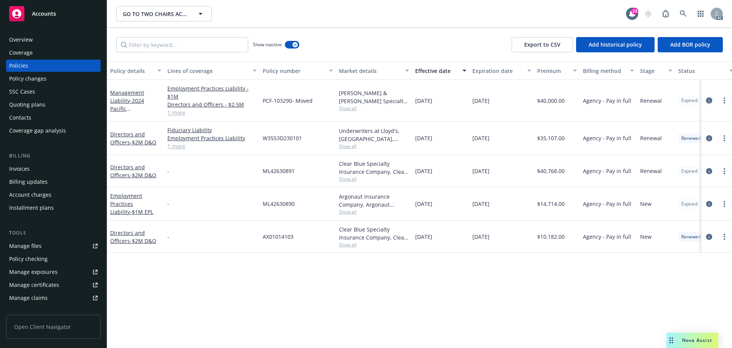
click at [707, 100] on icon "circleInformation" at bounding box center [709, 100] width 6 height 6
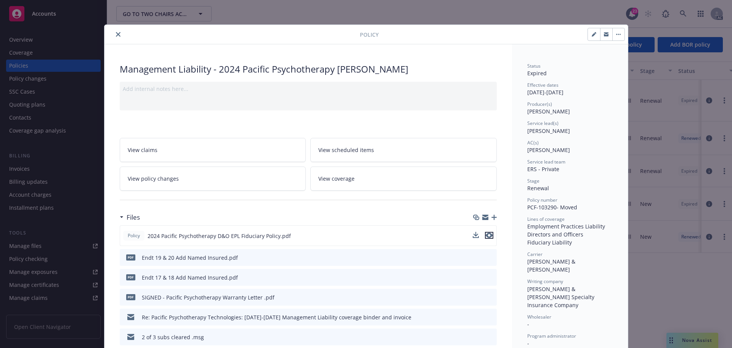
click at [489, 236] on icon "preview file" at bounding box center [489, 234] width 7 height 5
click at [116, 33] on icon "close" at bounding box center [118, 34] width 5 height 5
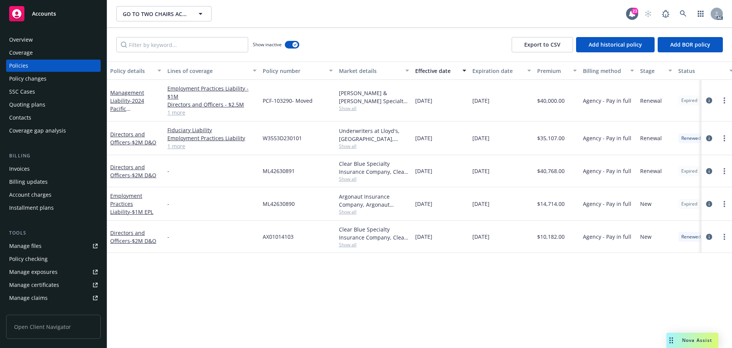
click at [58, 40] on div "Overview" at bounding box center [53, 40] width 89 height 12
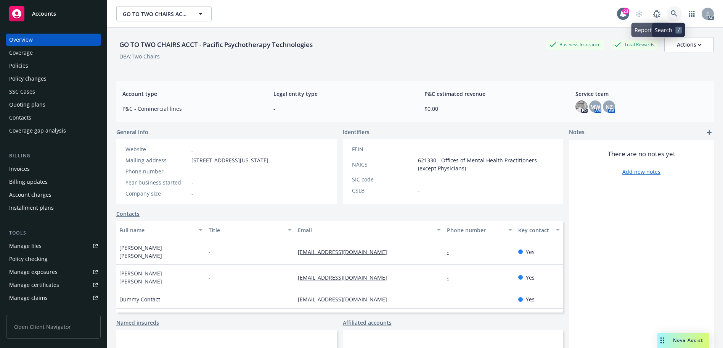
click at [667, 15] on link at bounding box center [674, 13] width 15 height 15
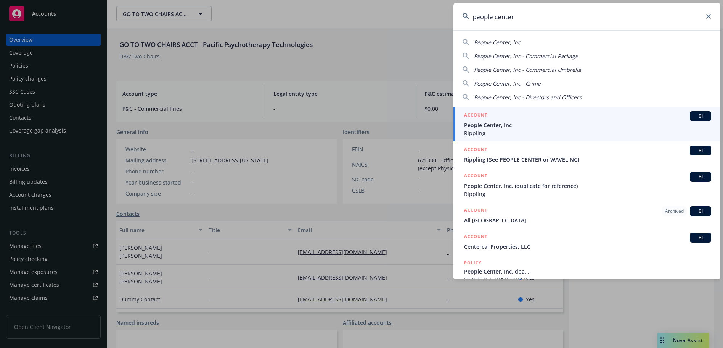
type input "people center"
click at [566, 122] on span "People Center, Inc" at bounding box center [587, 125] width 247 height 8
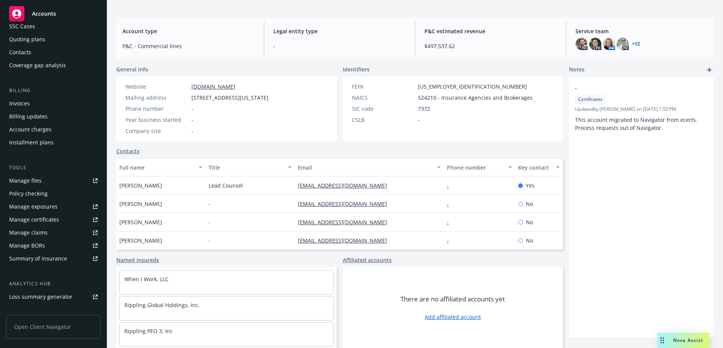
scroll to position [150, 0]
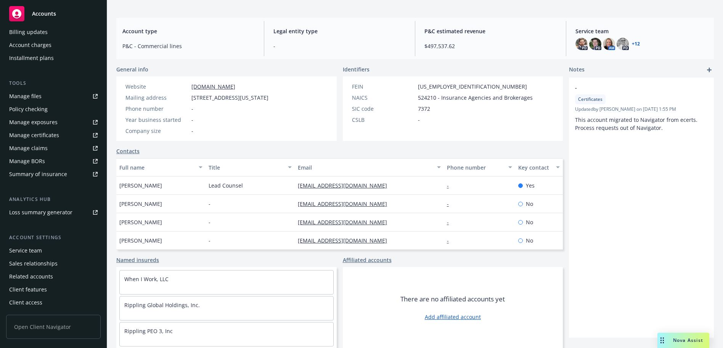
click at [35, 249] on div "Service team" at bounding box center [25, 250] width 33 height 12
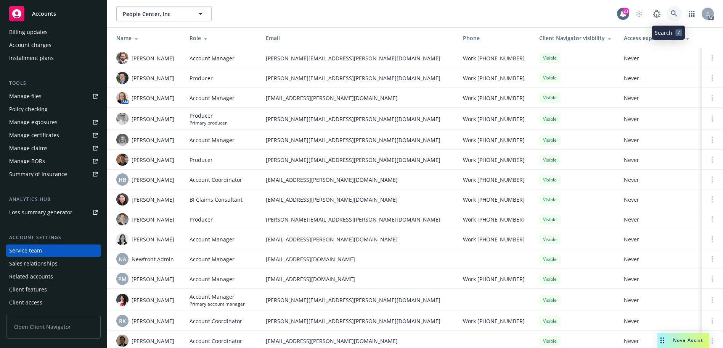
click at [671, 13] on icon at bounding box center [674, 13] width 6 height 6
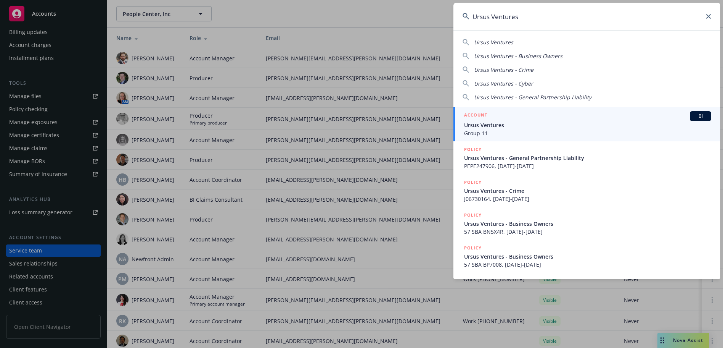
type input "Ursus Ventures"
click at [534, 127] on span "Ursus Ventures" at bounding box center [587, 125] width 247 height 8
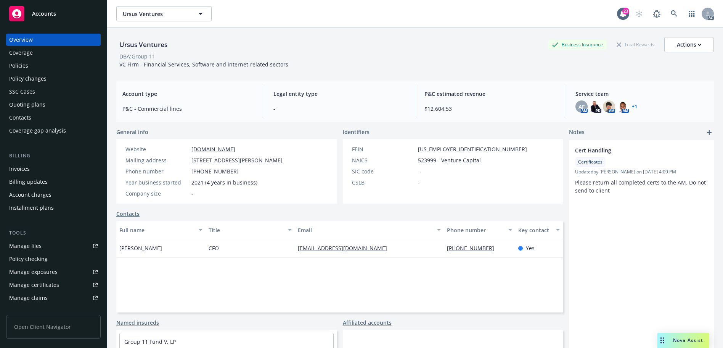
click at [26, 69] on div "Policies" at bounding box center [18, 66] width 19 height 12
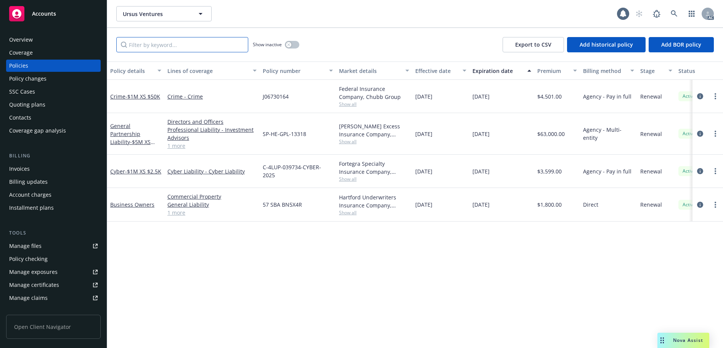
click at [216, 46] on input "Filter by keyword..." at bounding box center [182, 44] width 132 height 15
paste input "SP-HE-GPL-13318"
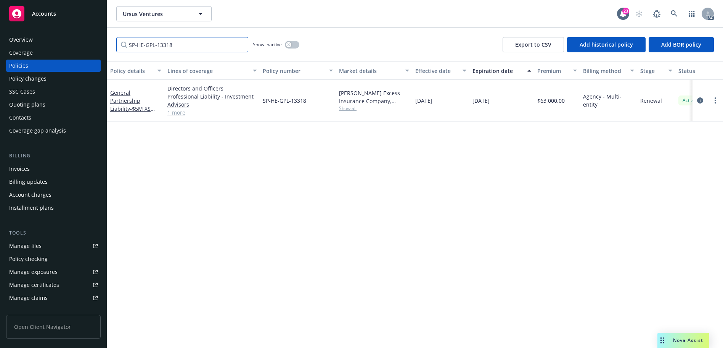
type input "SP-HE-GPL-13318"
click at [668, 11] on link at bounding box center [674, 13] width 15 height 15
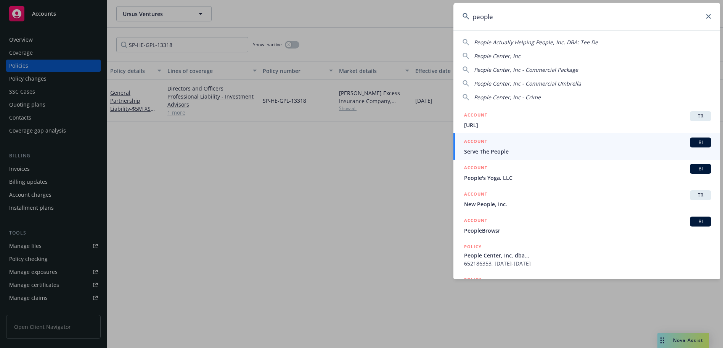
click at [511, 16] on input "people" at bounding box center [587, 16] width 267 height 27
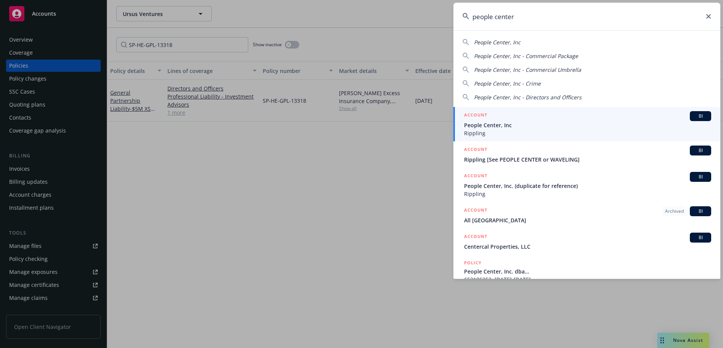
type input "people center"
click at [496, 116] on div "ACCOUNT BI" at bounding box center [587, 116] width 247 height 10
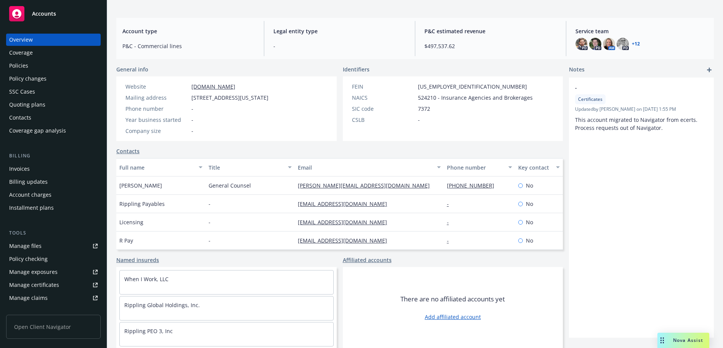
scroll to position [71, 0]
click at [632, 42] on link "+ 12" at bounding box center [636, 44] width 8 height 5
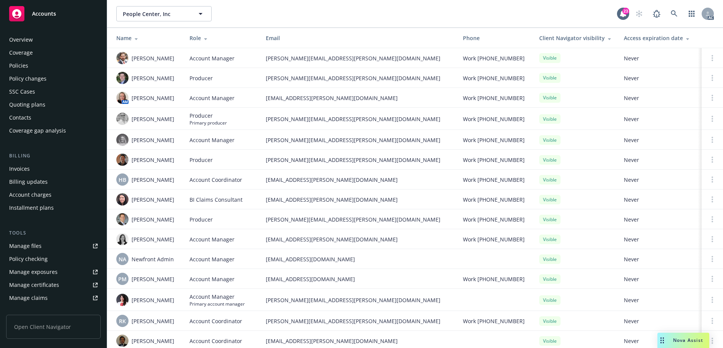
click at [37, 40] on div "Overview" at bounding box center [53, 40] width 89 height 12
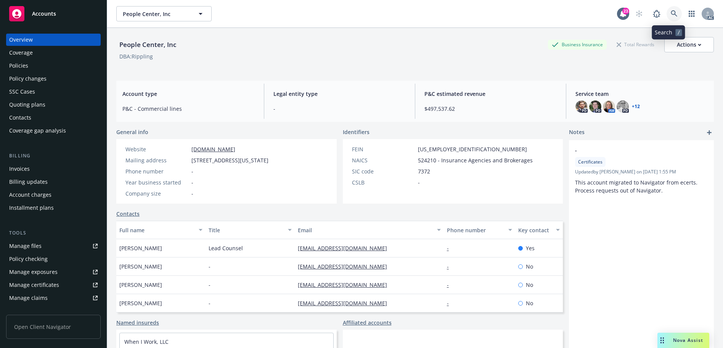
click at [671, 9] on link at bounding box center [674, 13] width 15 height 15
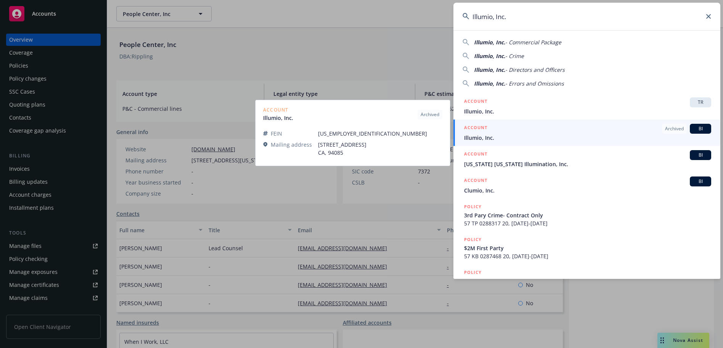
type input "Illumio, Inc."
click at [525, 136] on span "Illumio, Inc." at bounding box center [587, 138] width 247 height 8
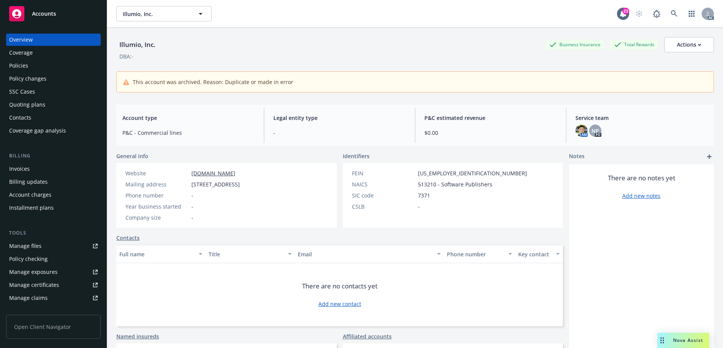
click at [211, 172] on link "www.illumio.com" at bounding box center [214, 172] width 44 height 7
click at [671, 11] on icon at bounding box center [674, 13] width 6 height 6
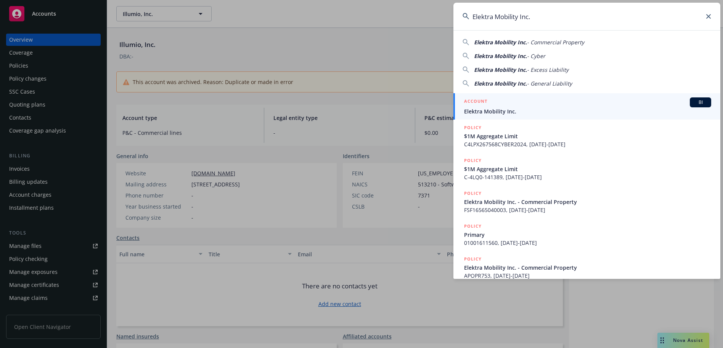
type input "Elektra Mobility Inc."
click at [511, 113] on span "Elektra Mobility Inc." at bounding box center [587, 111] width 247 height 8
